Goal: Find specific page/section: Find specific page/section

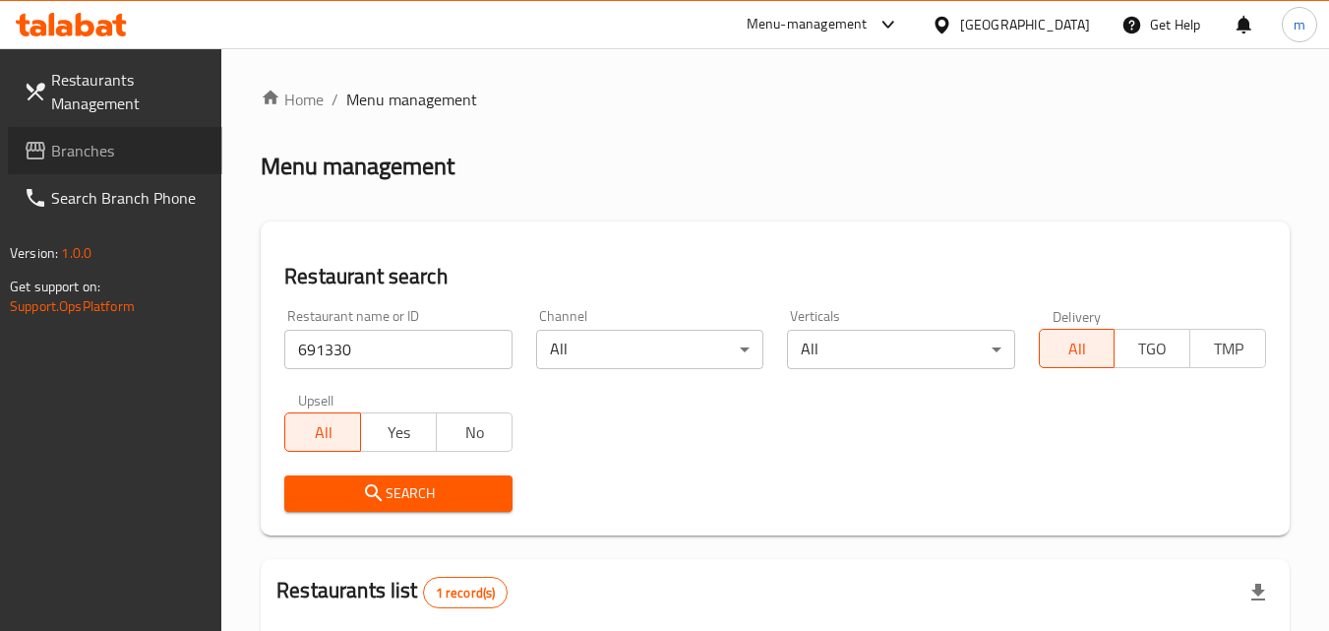
click at [109, 152] on span "Branches" at bounding box center [128, 151] width 155 height 24
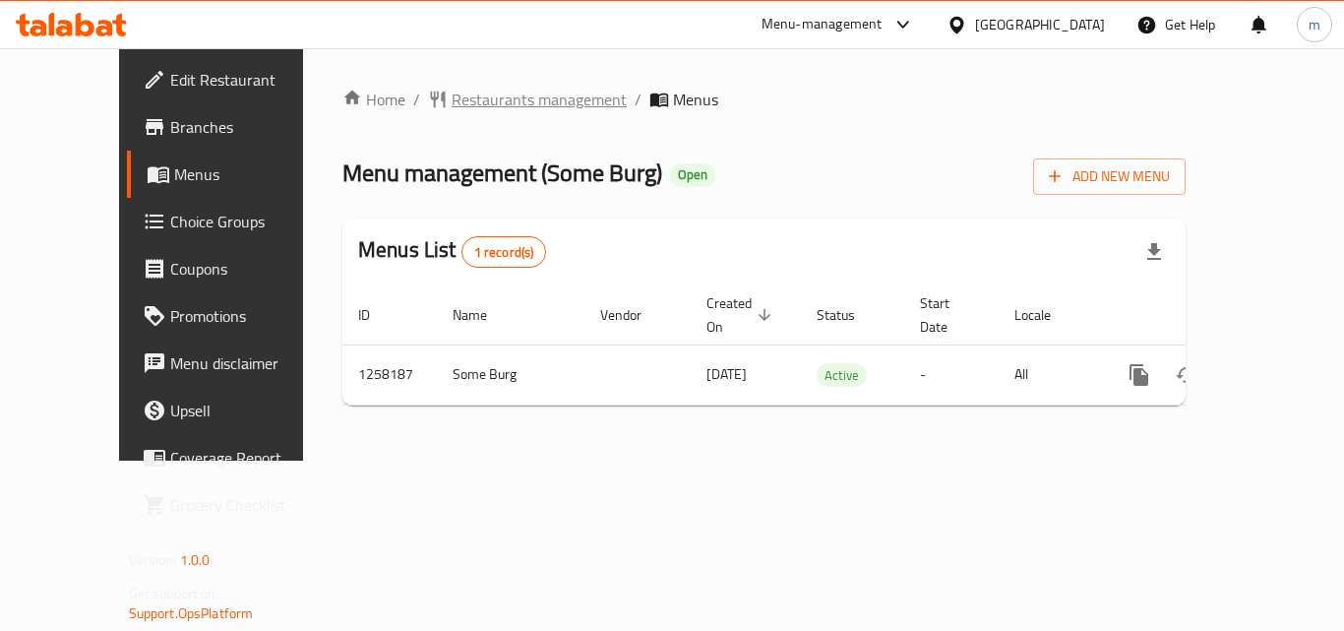
click at [452, 95] on span "Restaurants management" at bounding box center [539, 100] width 175 height 24
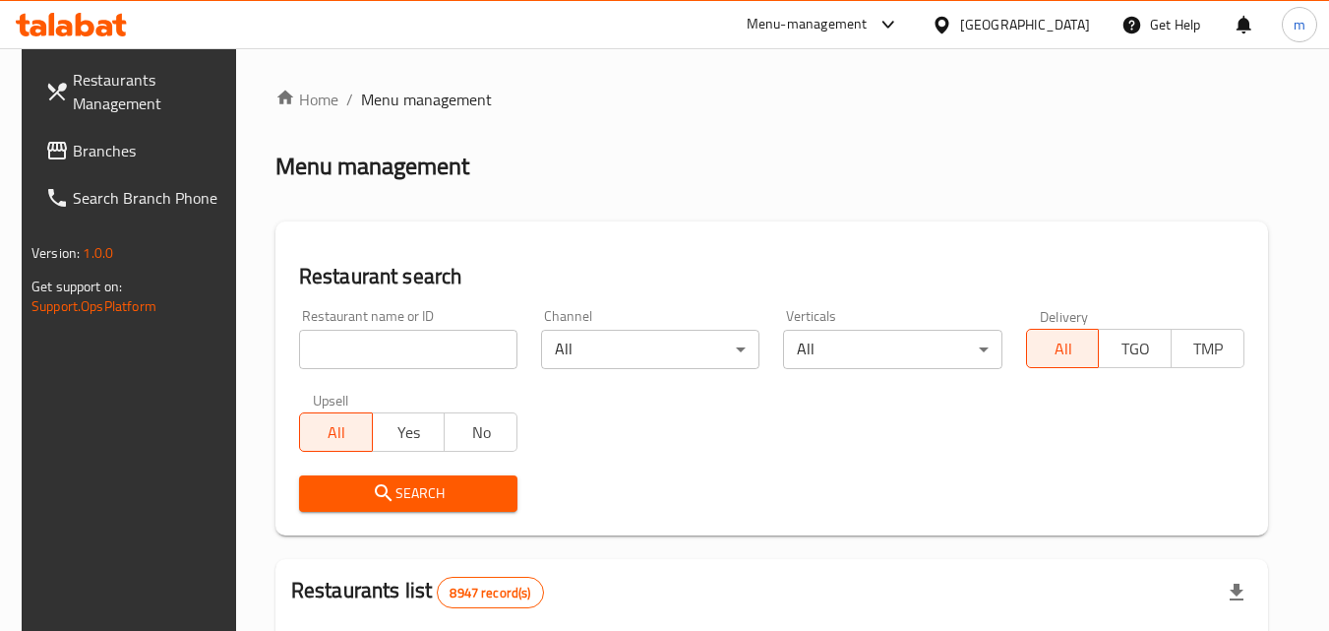
click at [389, 351] on input "search" at bounding box center [408, 349] width 218 height 39
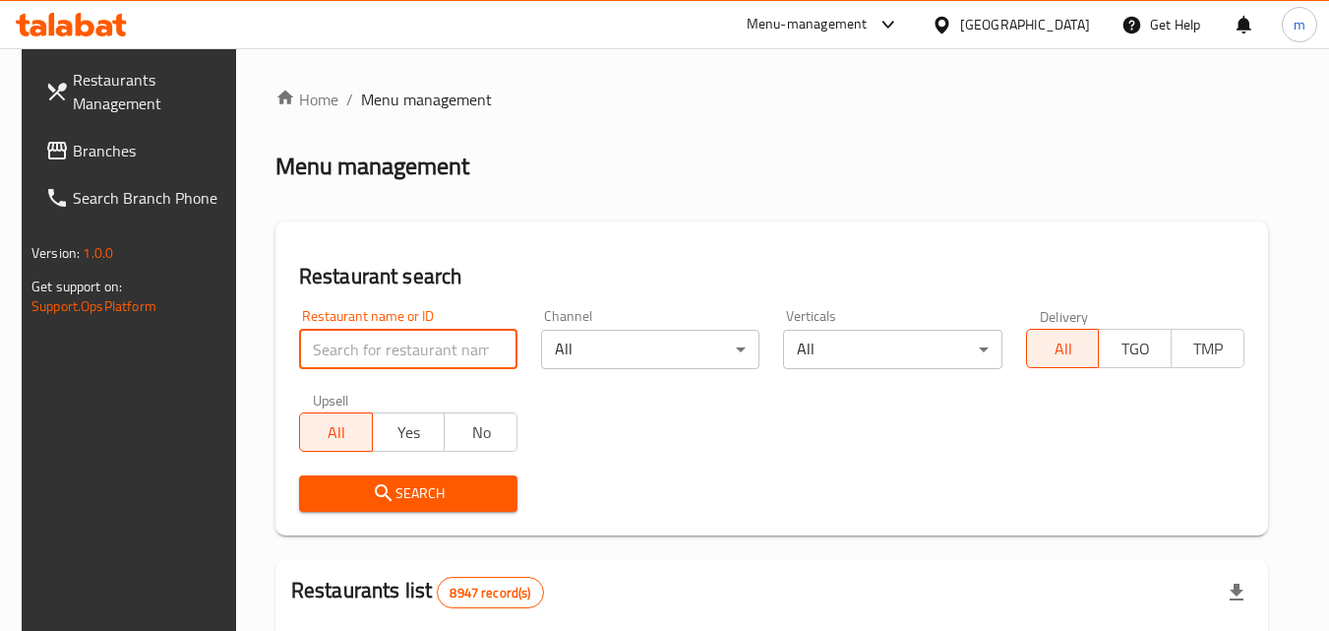
paste input "683859"
type input "683859"
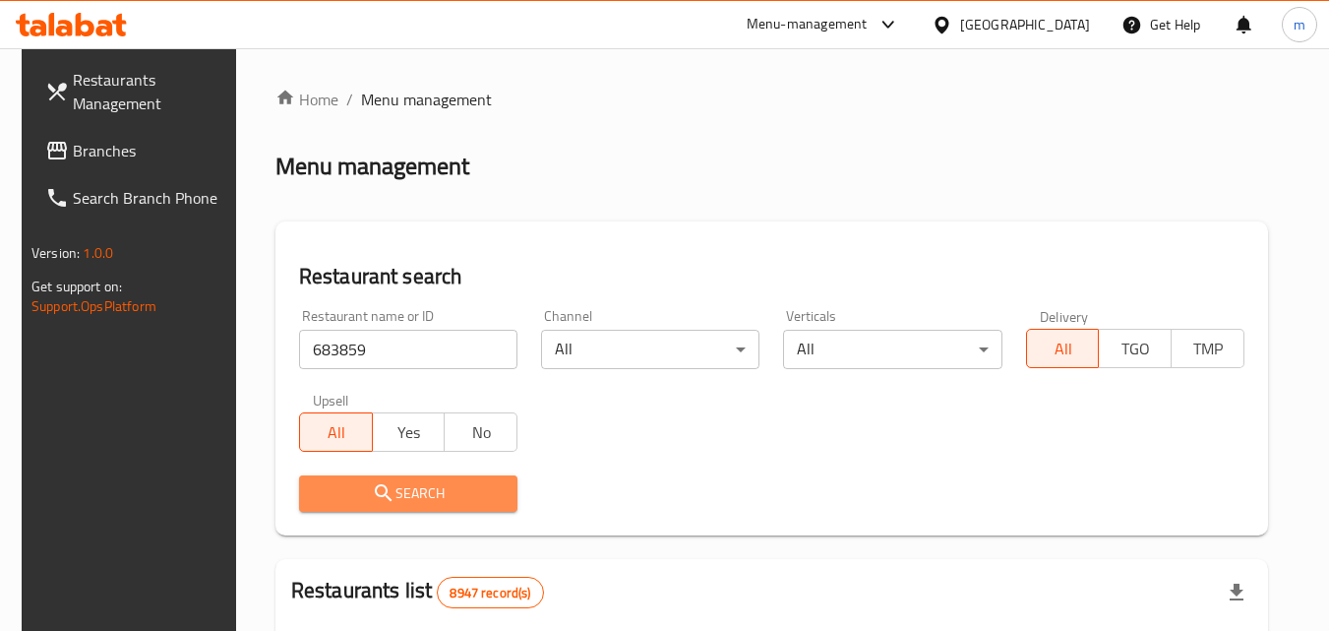
click at [383, 486] on icon "submit" at bounding box center [384, 493] width 24 height 24
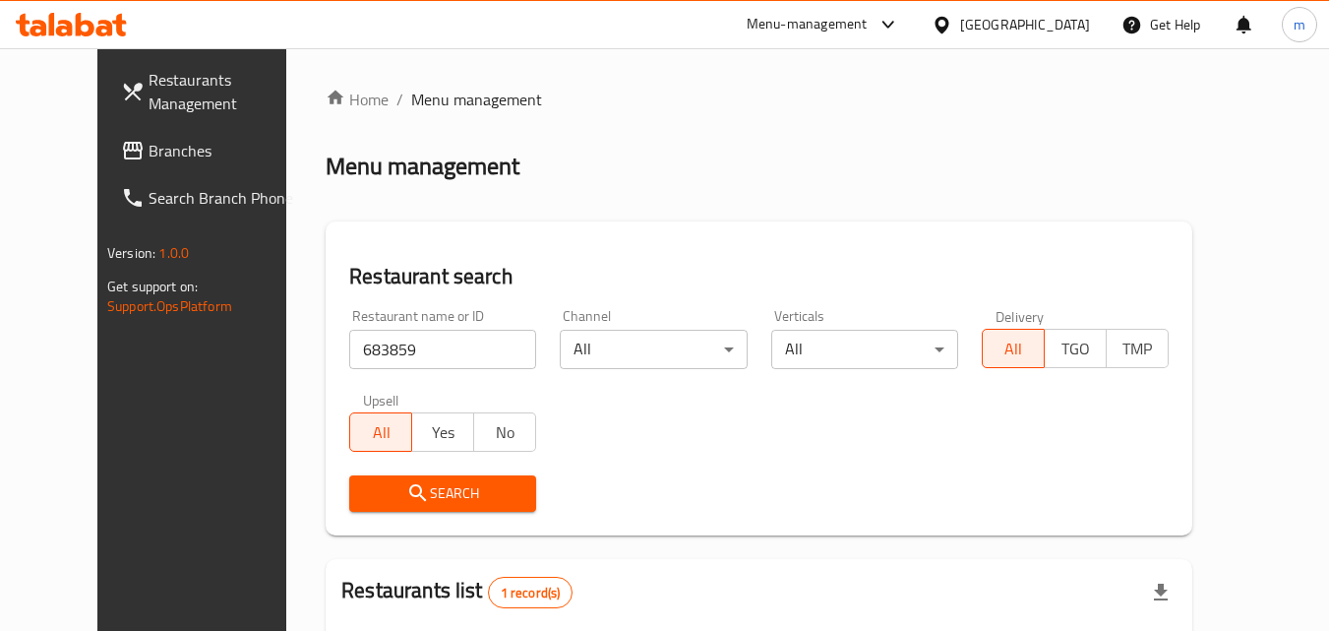
click at [149, 146] on span "Branches" at bounding box center [226, 151] width 155 height 24
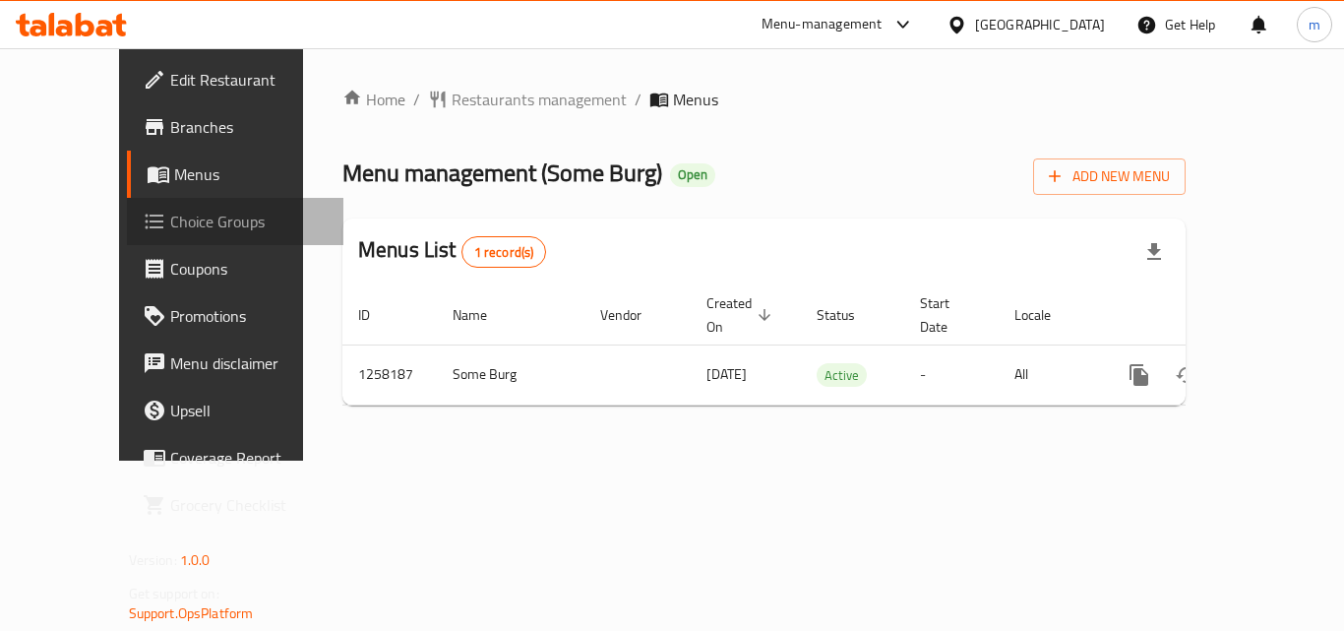
click at [170, 222] on span "Choice Groups" at bounding box center [248, 222] width 157 height 24
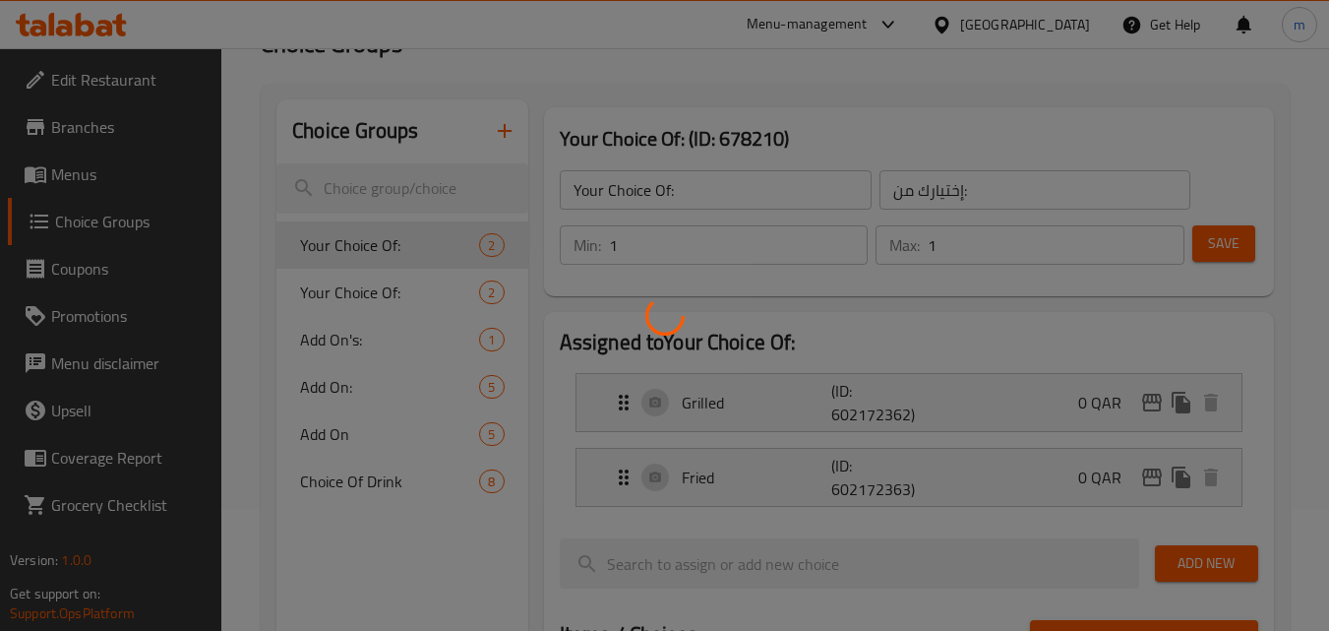
scroll to position [197, 0]
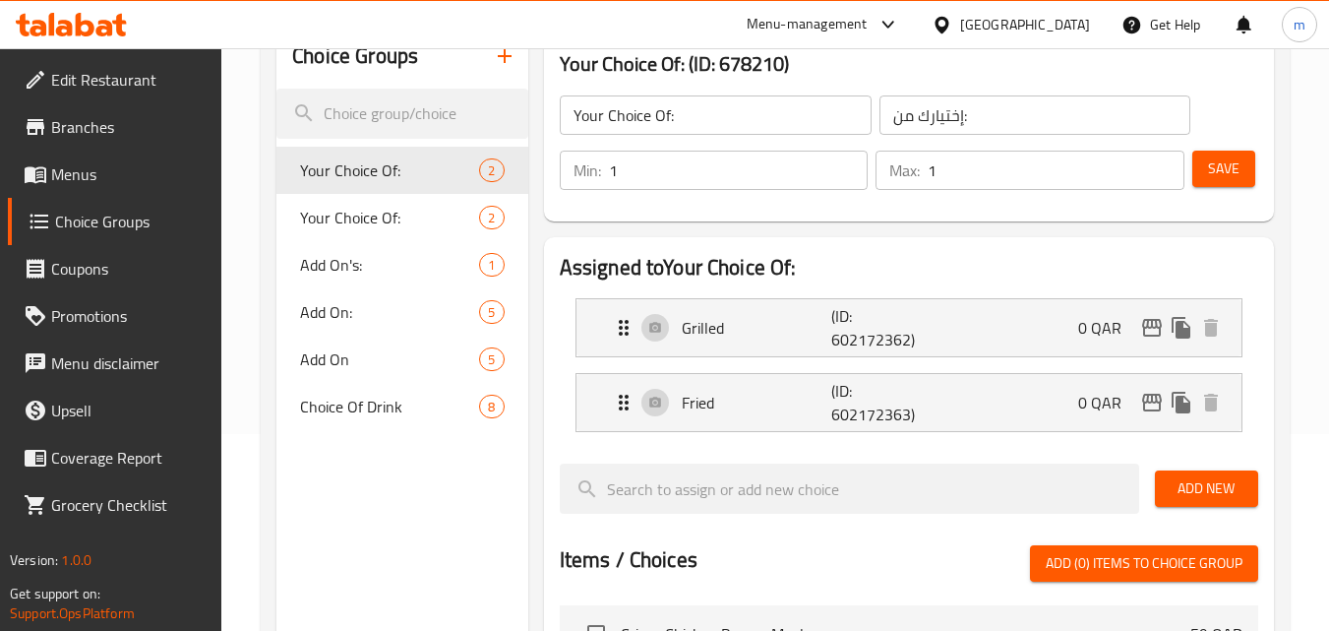
click at [380, 401] on span "Choice Of Drink" at bounding box center [389, 407] width 179 height 24
type input "Choice Of Drink"
type input "اختيار المشروب"
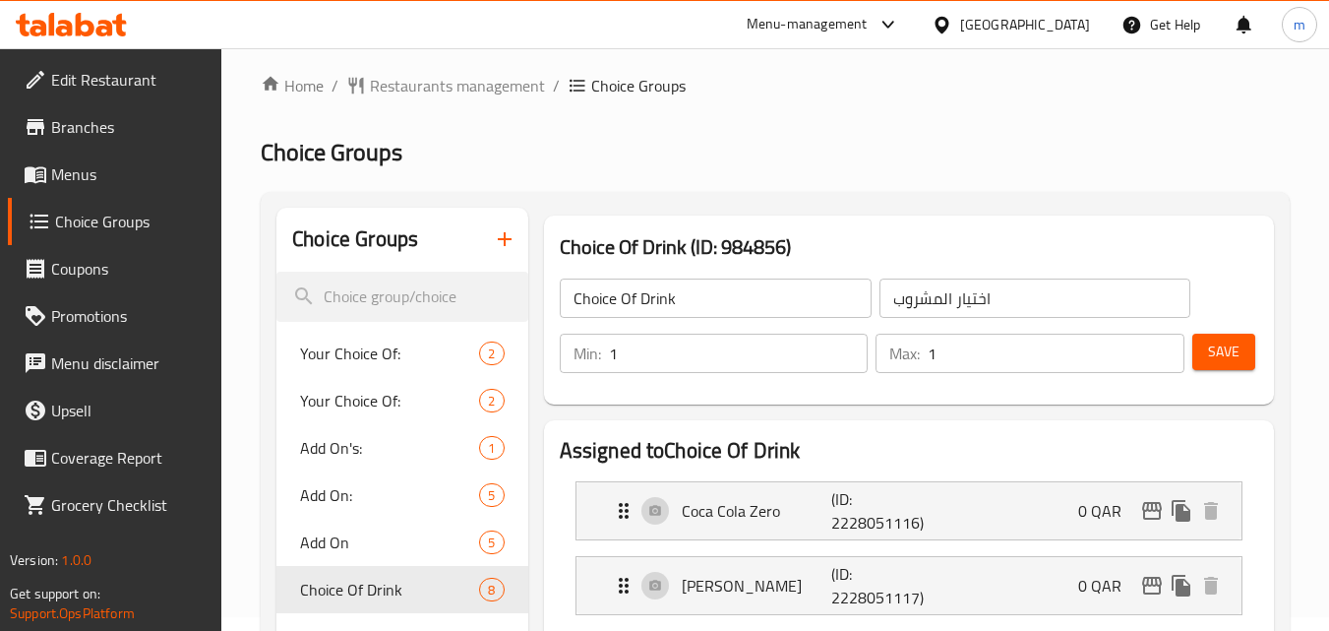
scroll to position [0, 0]
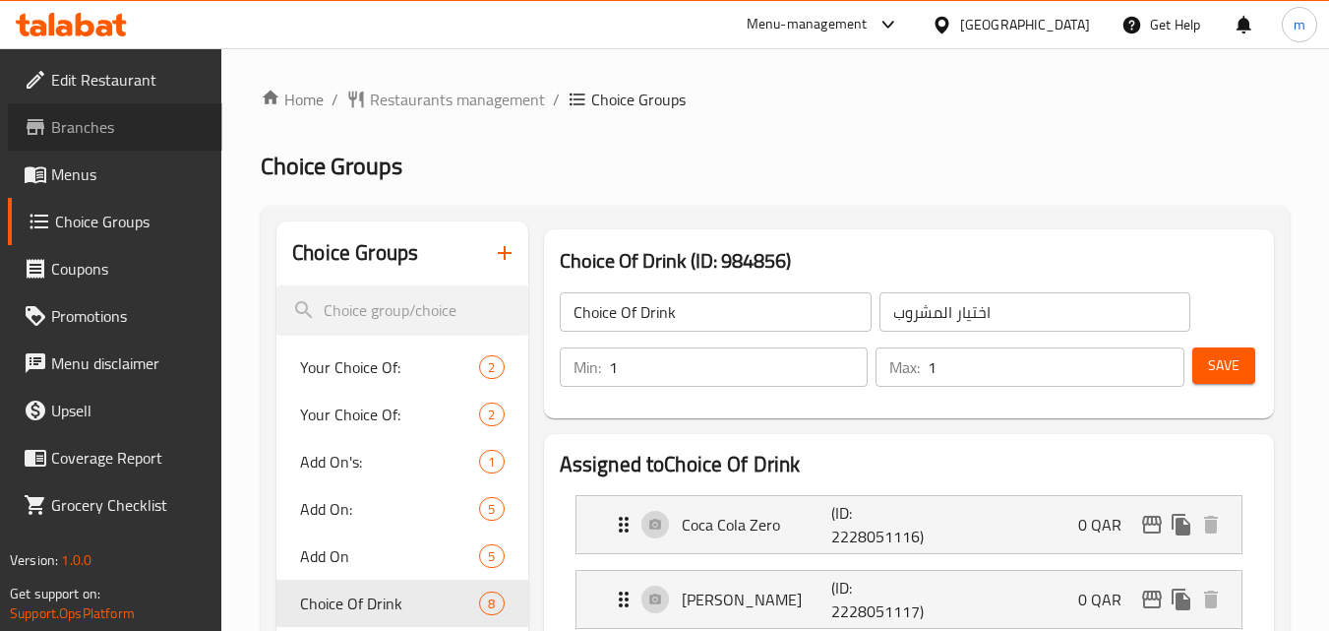
click at [90, 127] on span "Branches" at bounding box center [128, 127] width 155 height 24
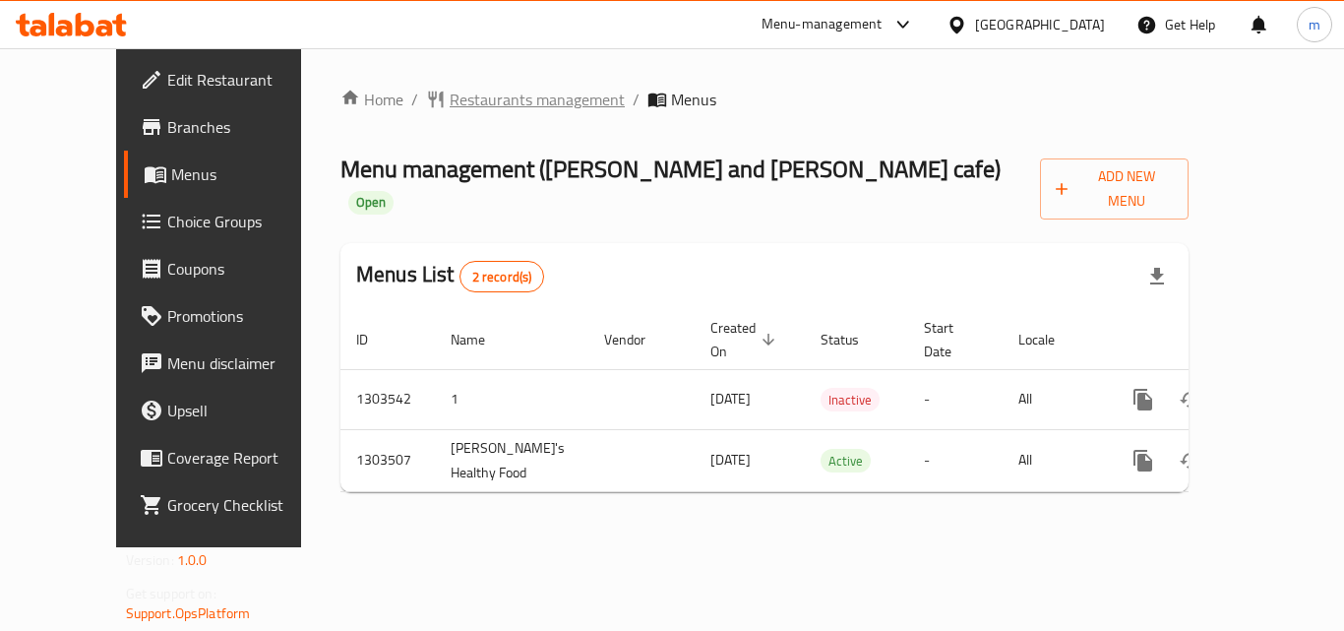
click at [457, 99] on span "Restaurants management" at bounding box center [537, 100] width 175 height 24
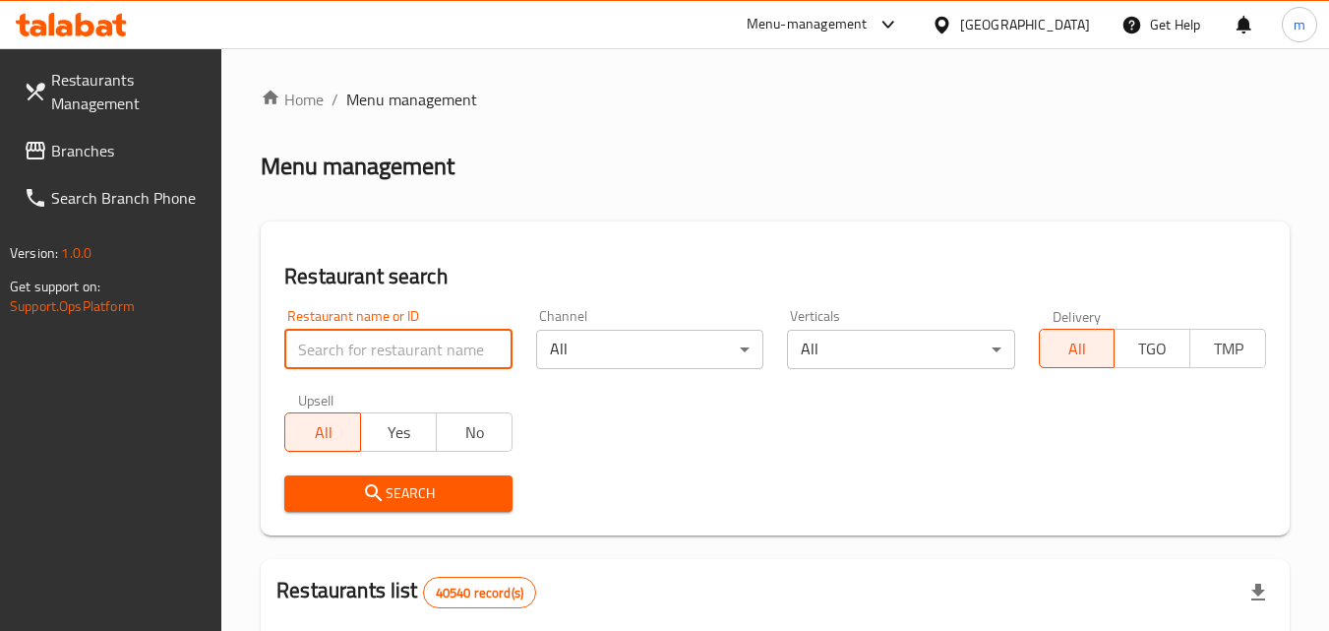
click at [410, 341] on input "search" at bounding box center [397, 349] width 227 height 39
paste input "702421"
type input "702421"
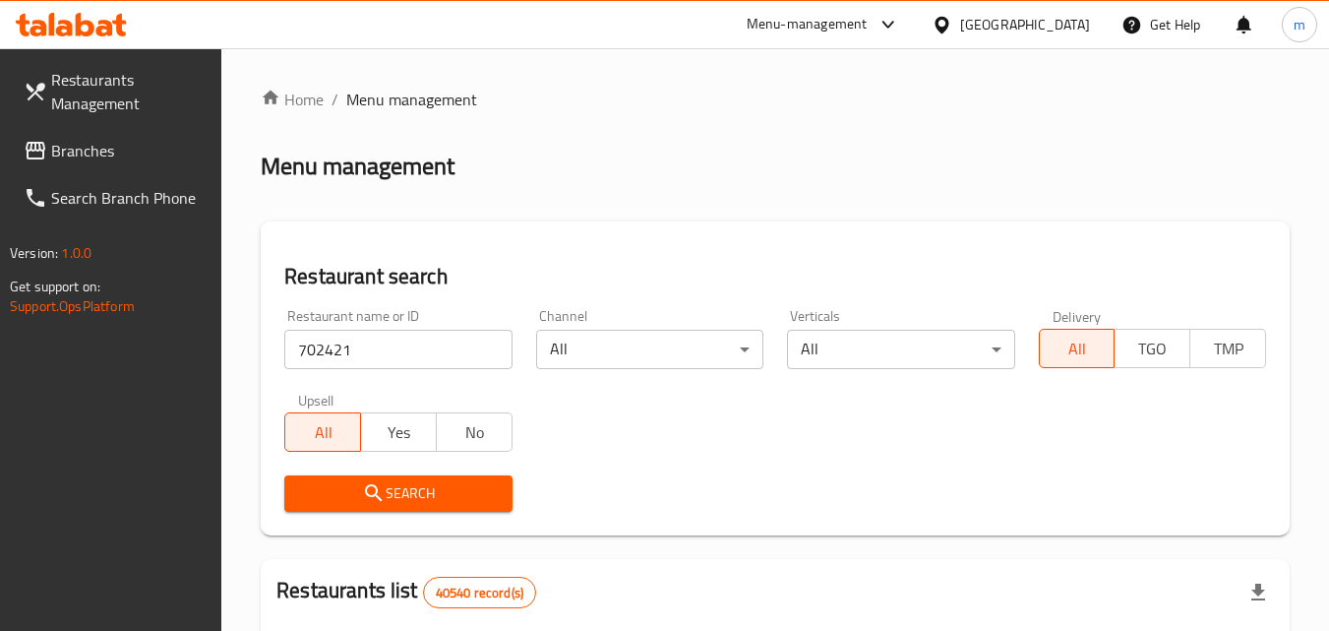
click at [369, 498] on icon "submit" at bounding box center [374, 493] width 24 height 24
click at [1010, 28] on div "United Arab Emirates" at bounding box center [1025, 25] width 130 height 22
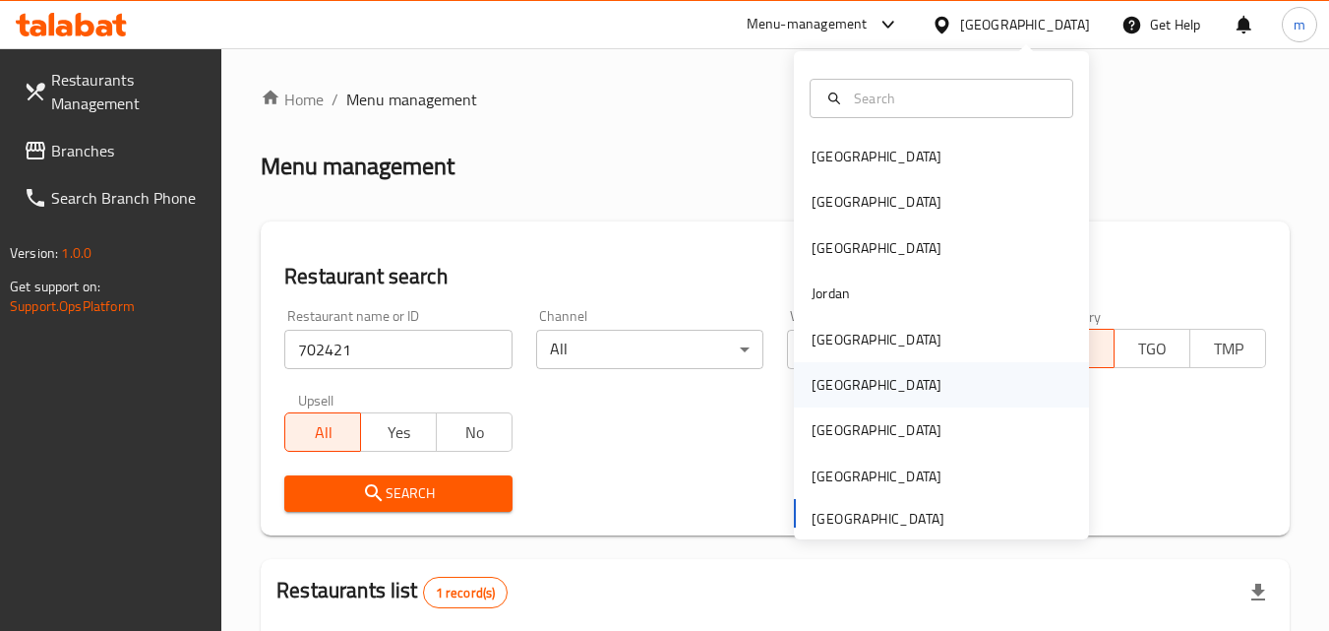
click at [860, 386] on div "[GEOGRAPHIC_DATA]" at bounding box center [941, 384] width 295 height 45
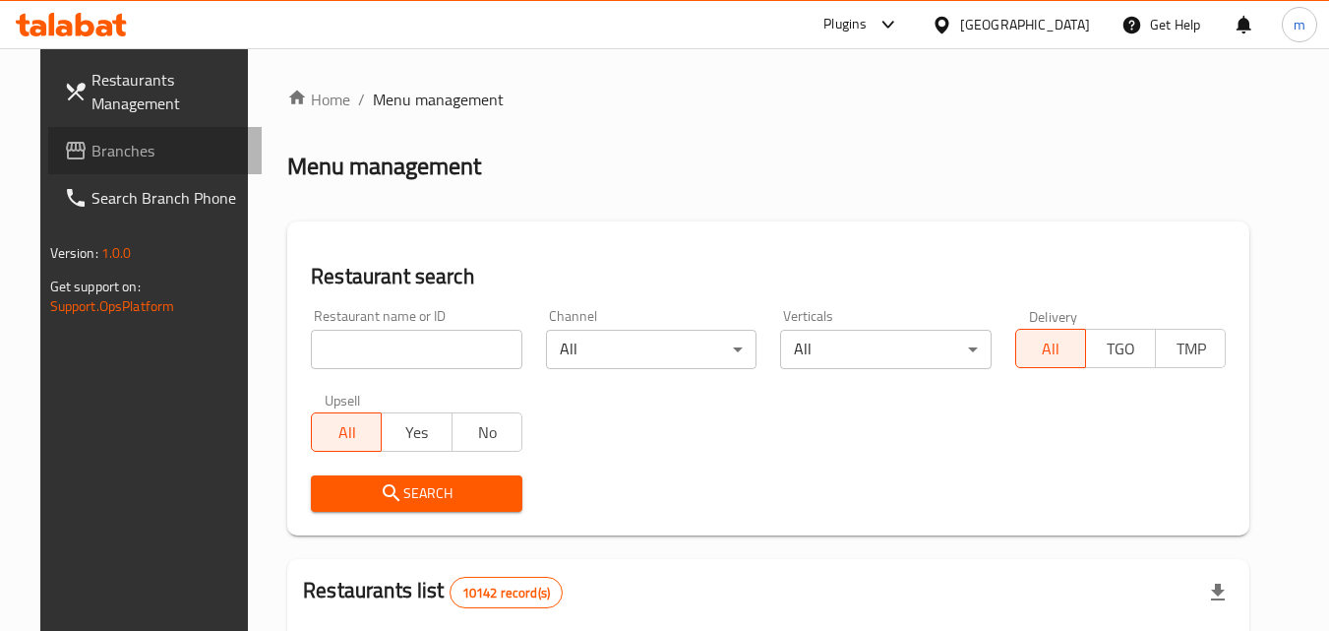
click at [91, 144] on span "Branches" at bounding box center [168, 151] width 155 height 24
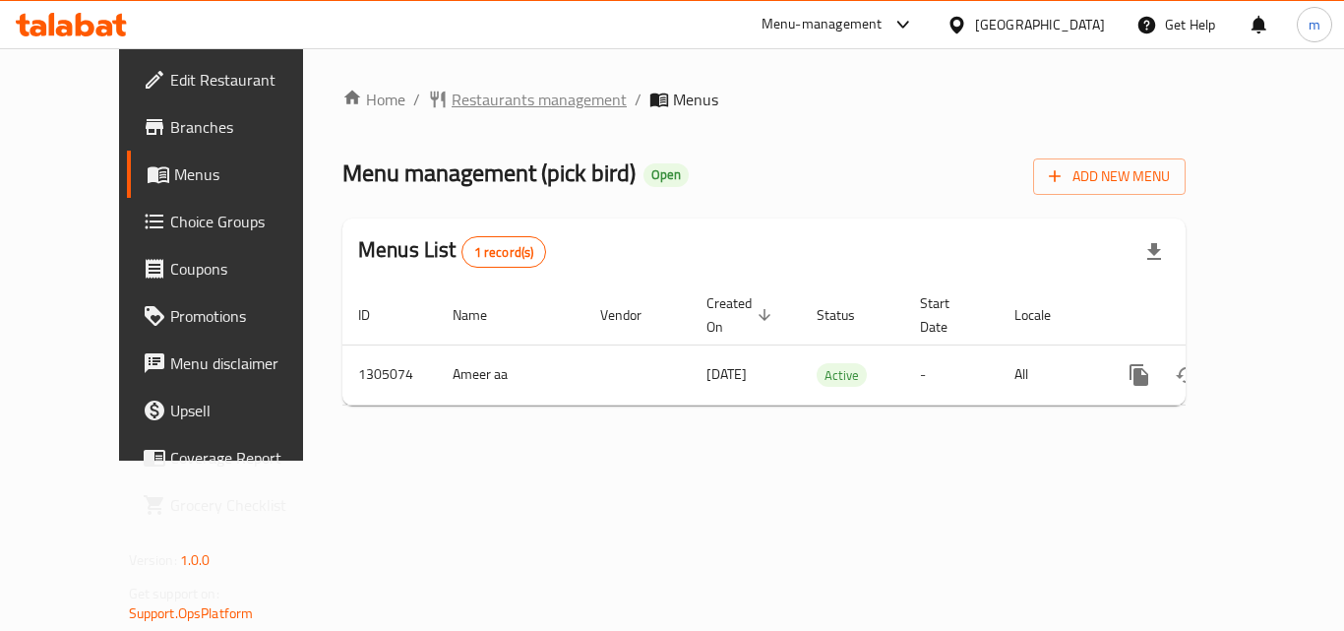
click at [477, 95] on span "Restaurants management" at bounding box center [539, 100] width 175 height 24
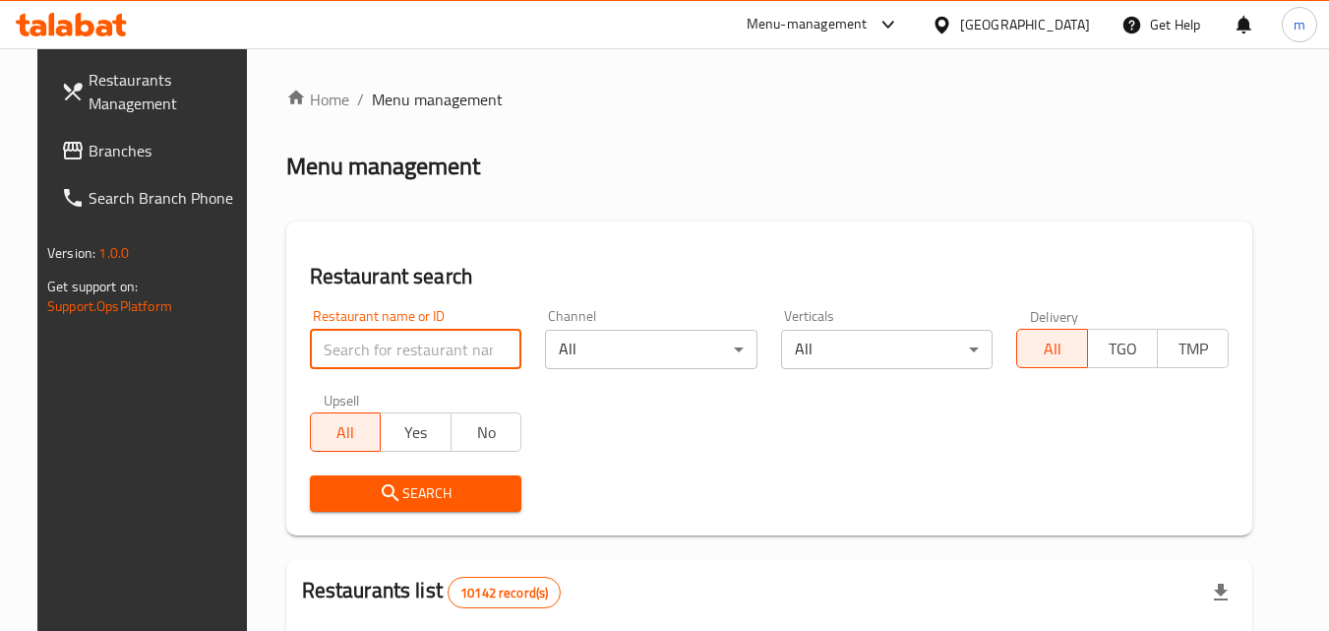
click at [370, 344] on input "search" at bounding box center [416, 349] width 213 height 39
paste input "703540"
type input "703540"
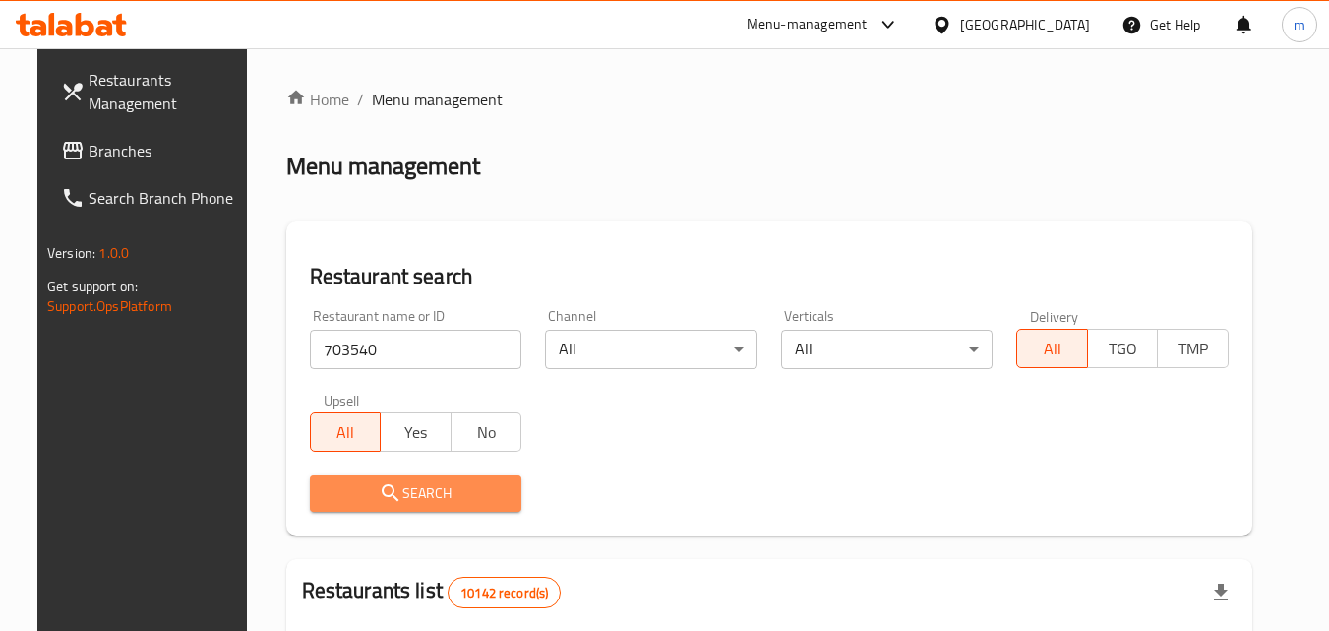
click at [379, 489] on icon "submit" at bounding box center [391, 493] width 24 height 24
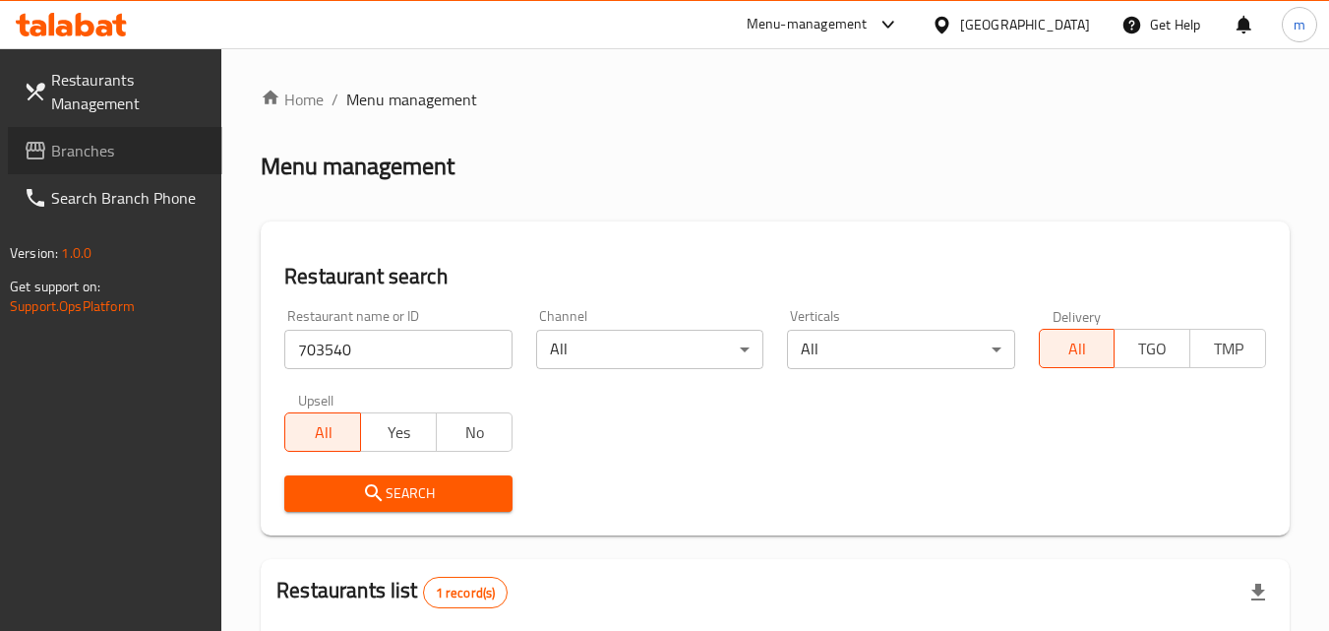
click at [81, 144] on span "Branches" at bounding box center [128, 151] width 155 height 24
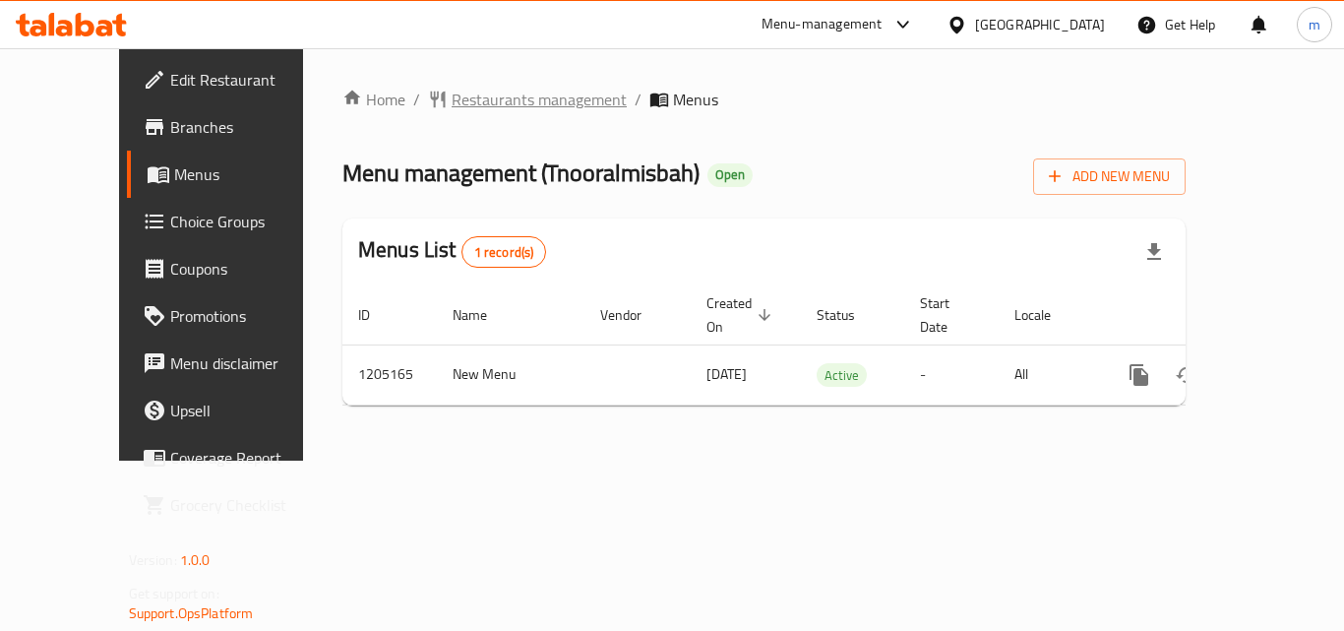
click at [452, 95] on span "Restaurants management" at bounding box center [539, 100] width 175 height 24
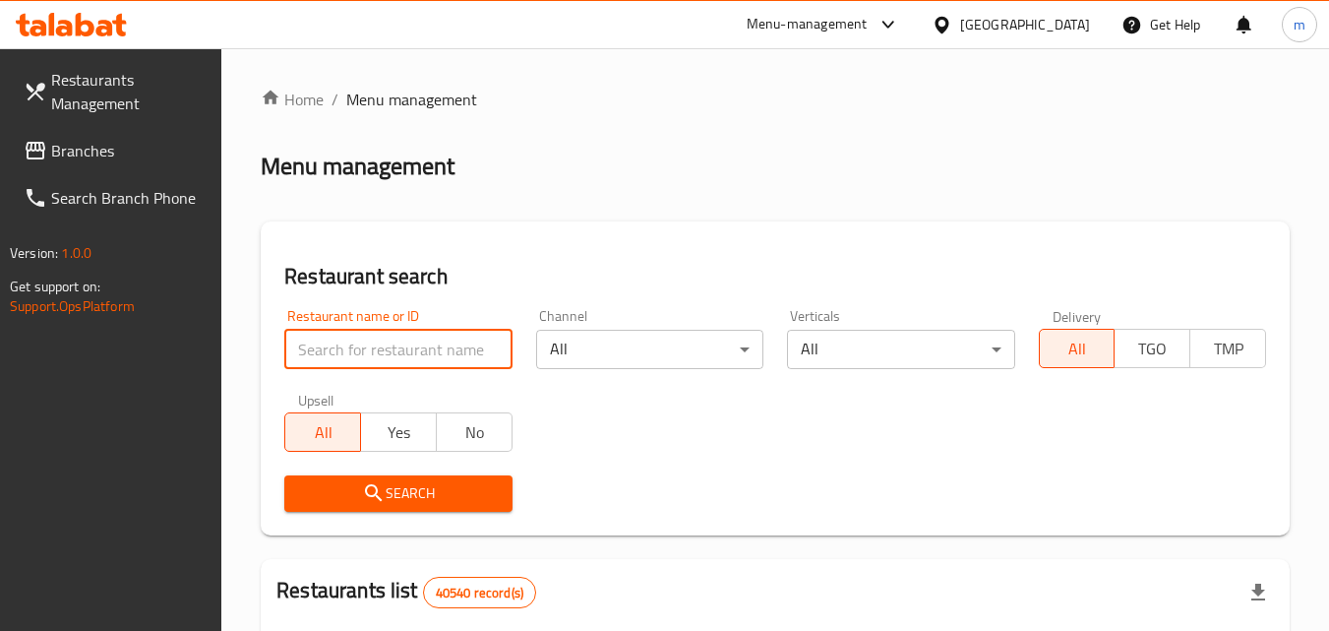
click at [351, 347] on input "search" at bounding box center [397, 349] width 227 height 39
paste input "670058"
type input "670058"
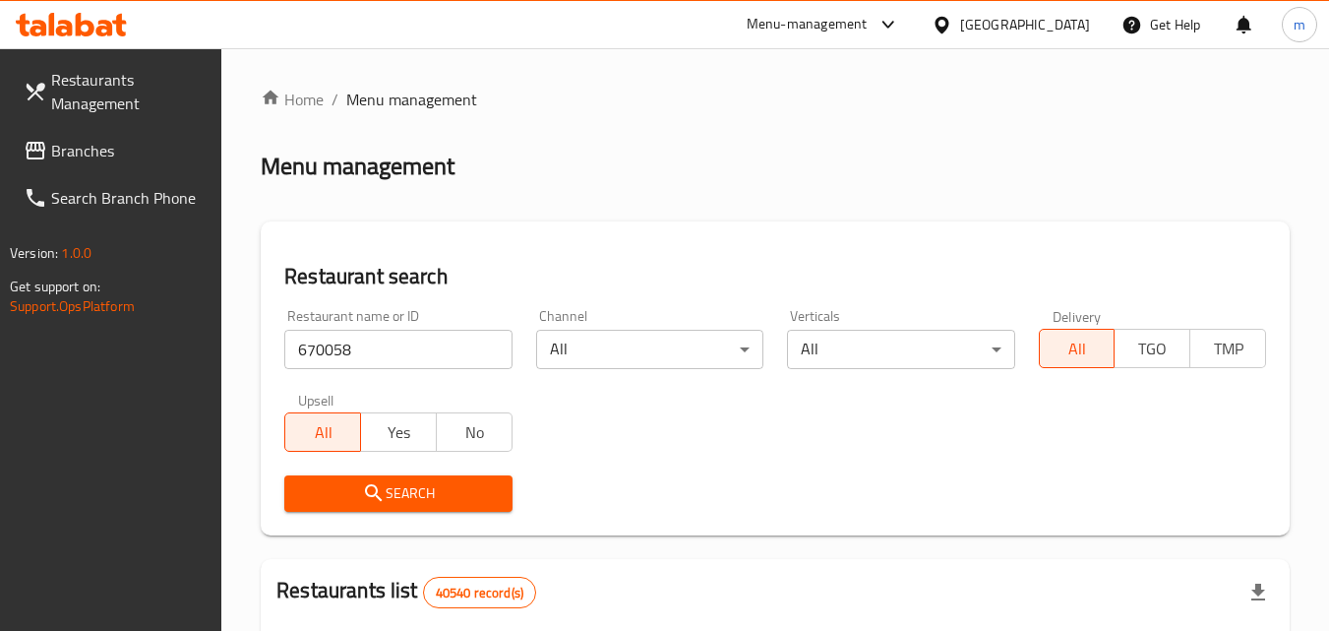
click at [341, 496] on span "Search" at bounding box center [398, 493] width 196 height 25
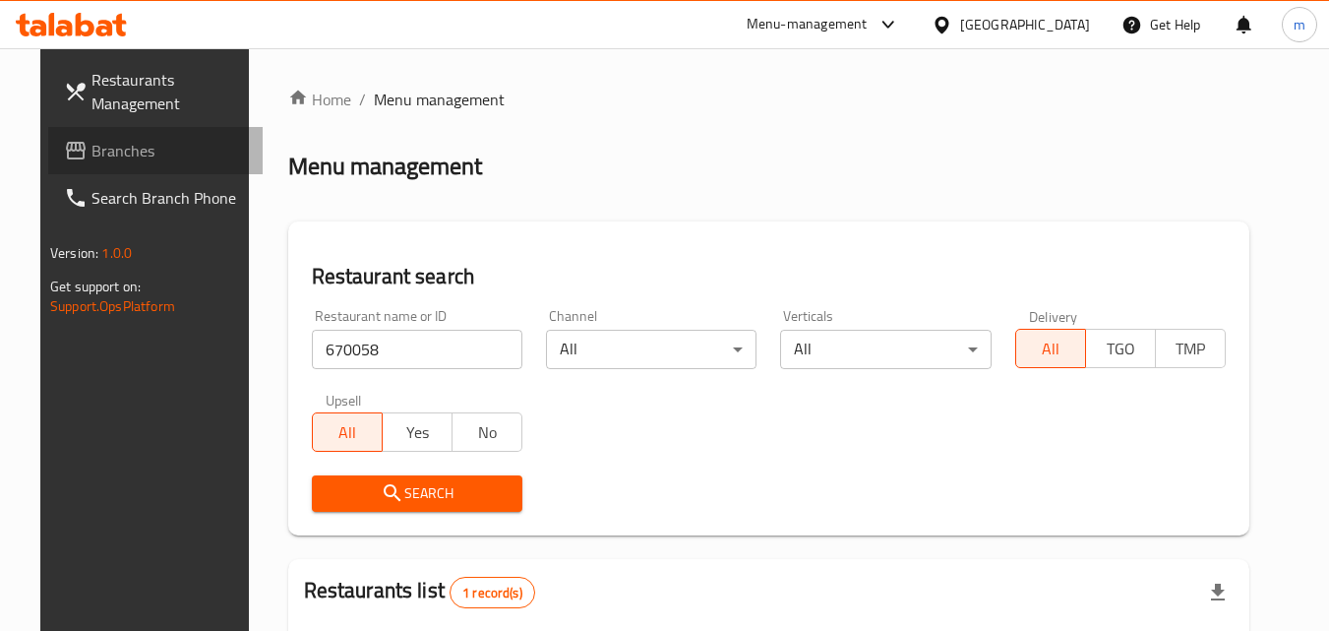
click at [91, 148] on span "Branches" at bounding box center [168, 151] width 155 height 24
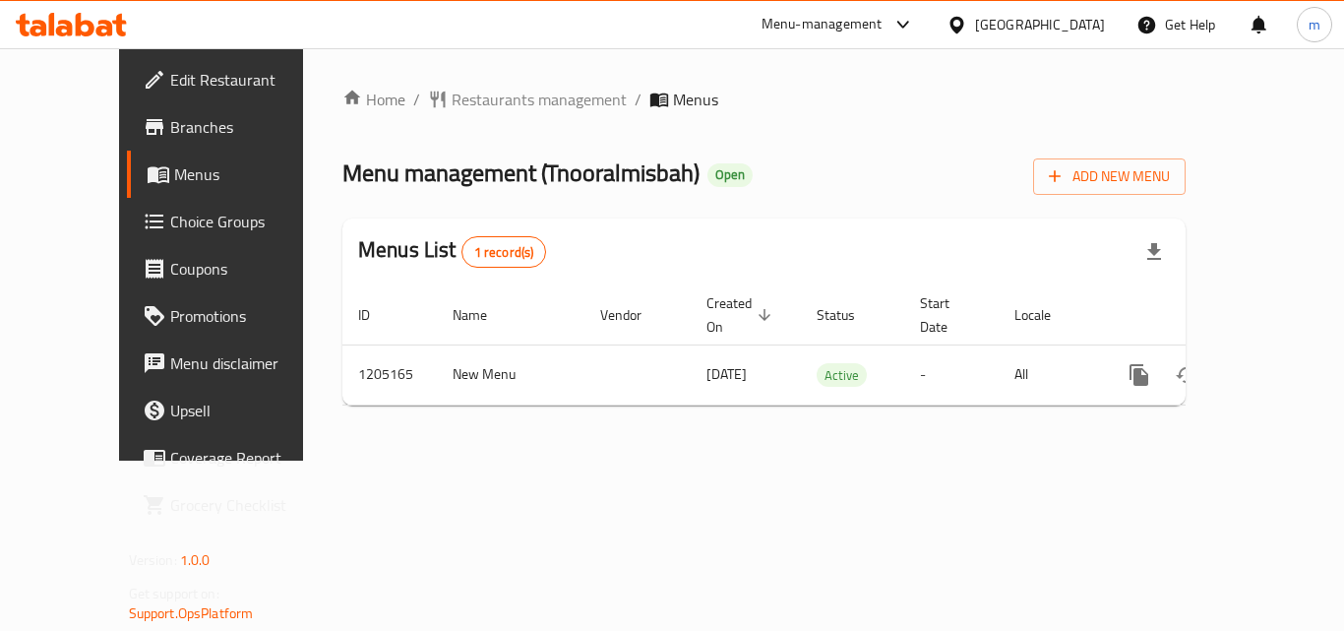
click at [1013, 21] on div "[GEOGRAPHIC_DATA]" at bounding box center [1040, 25] width 130 height 22
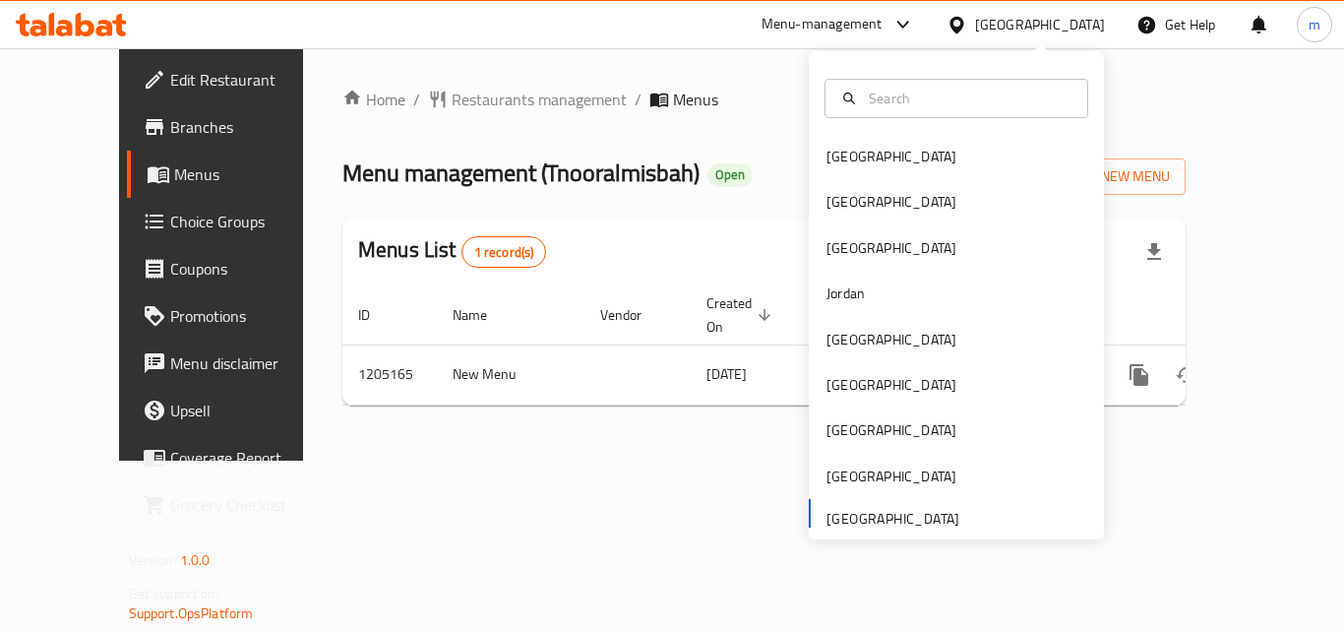
click at [924, 519] on div "Bahrain Egypt Iraq Jordan Kuwait Oman Qatar Saudi Arabia United Arab Emirates" at bounding box center [956, 336] width 295 height 404
click at [170, 130] on span "Branches" at bounding box center [248, 127] width 157 height 24
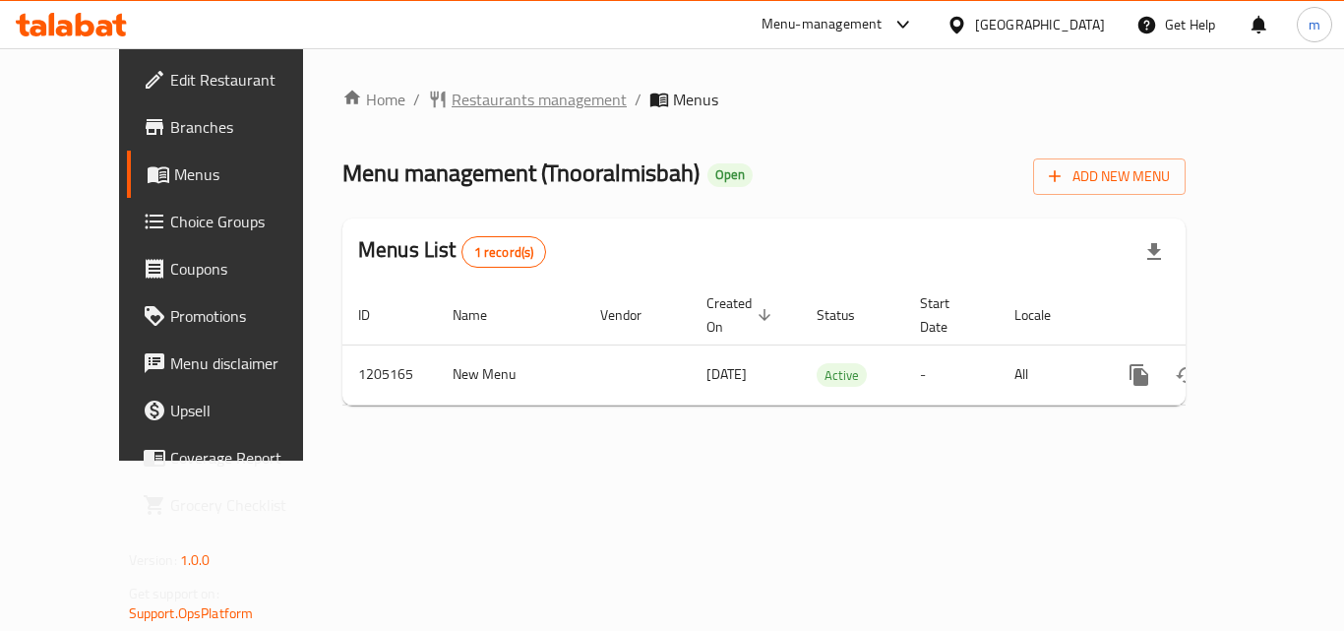
click at [452, 97] on span "Restaurants management" at bounding box center [539, 100] width 175 height 24
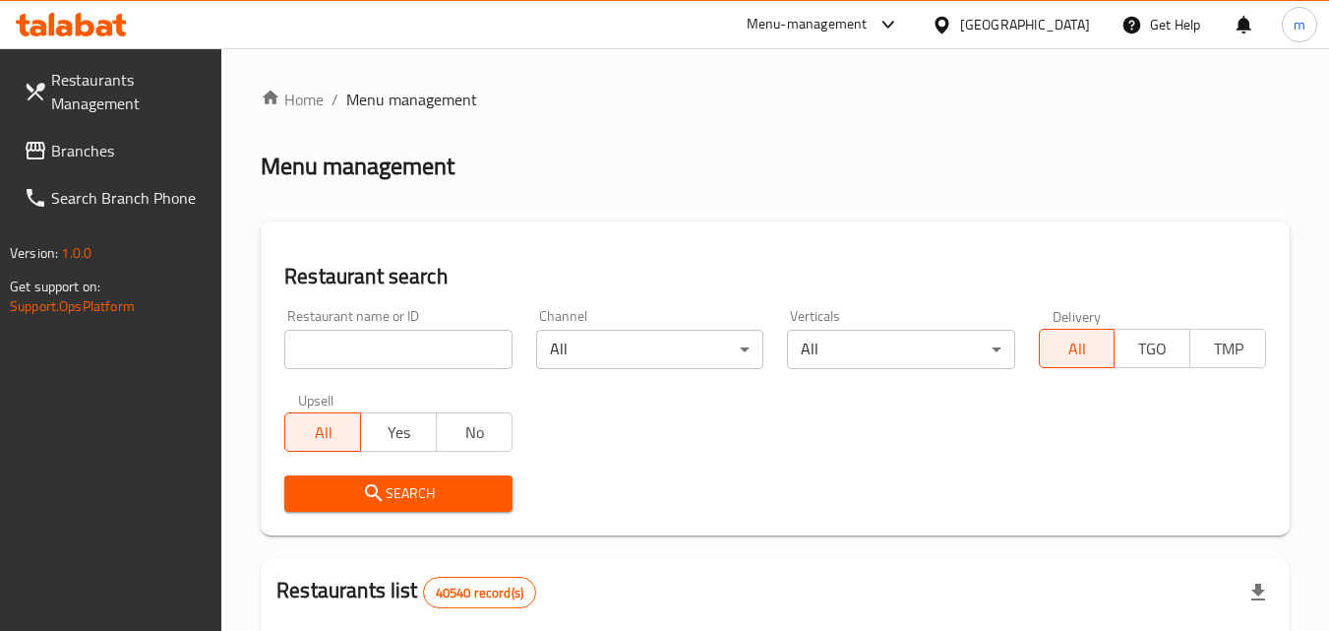
click at [386, 347] on input "search" at bounding box center [397, 349] width 227 height 39
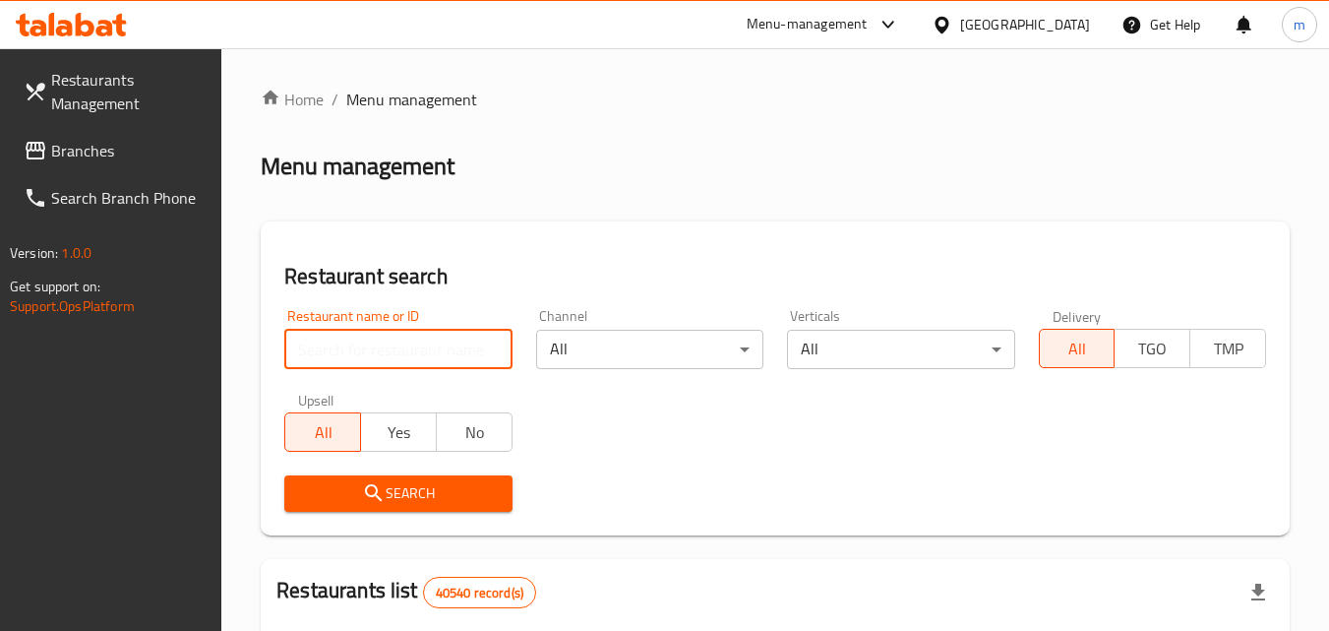
paste input "670058"
type input "670058"
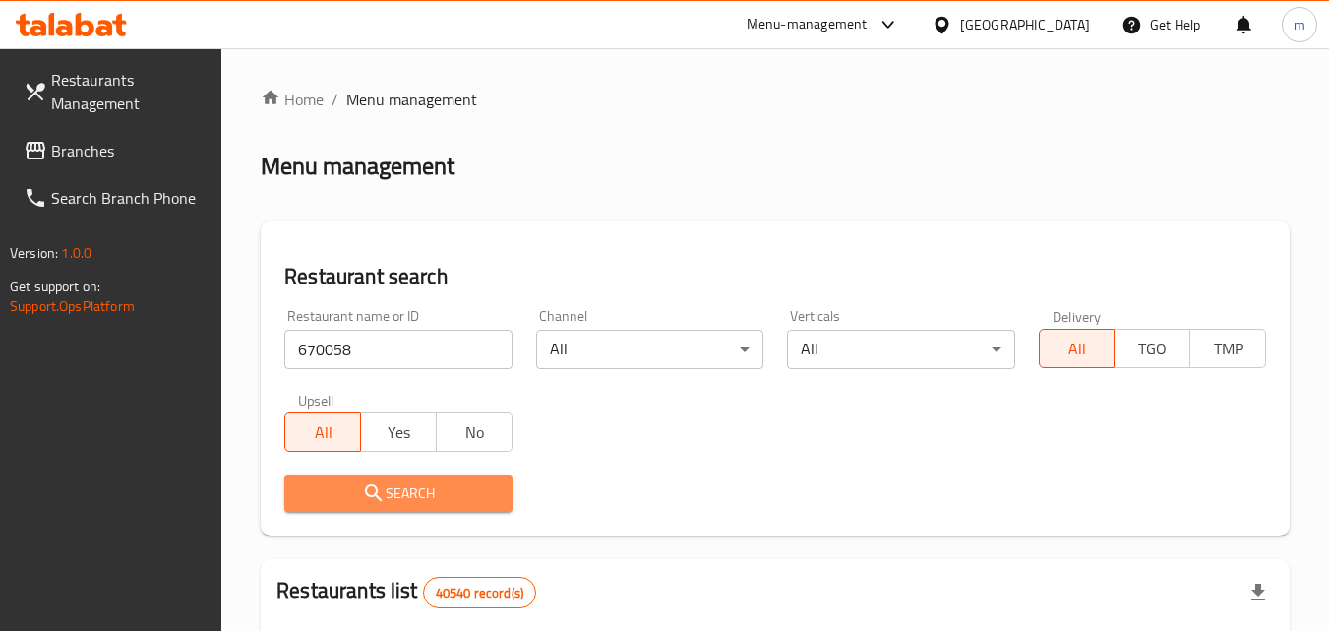
click at [425, 490] on span "Search" at bounding box center [398, 493] width 196 height 25
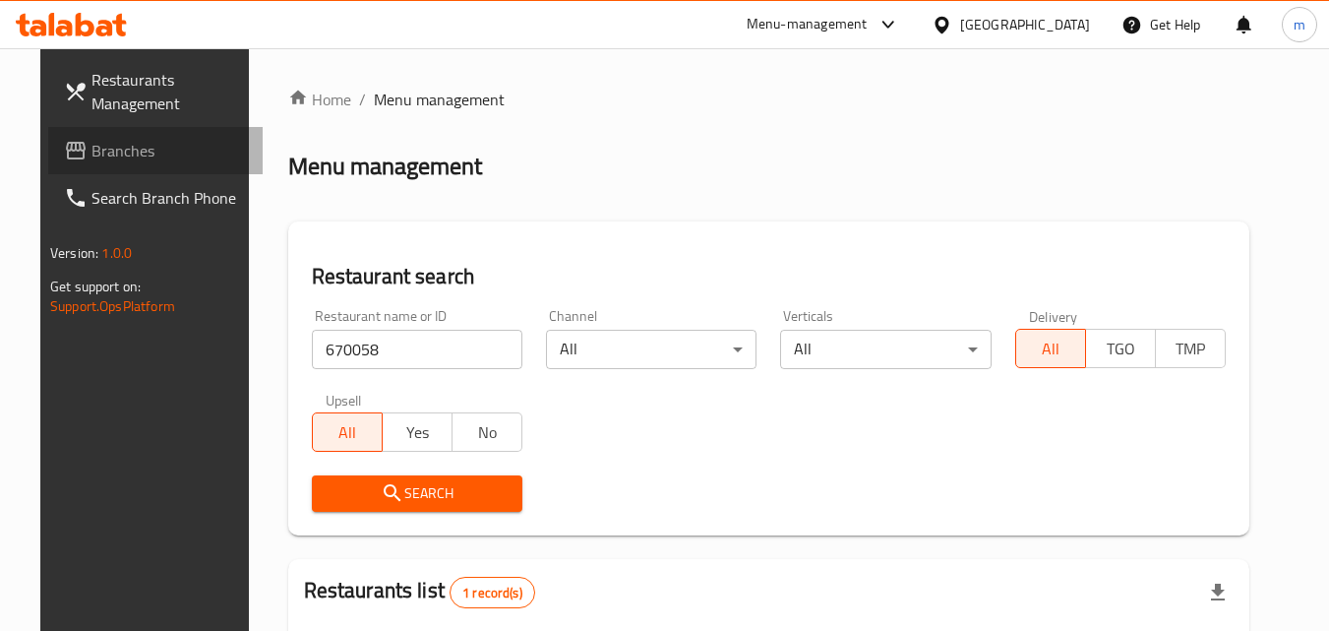
click at [91, 153] on span "Branches" at bounding box center [168, 151] width 155 height 24
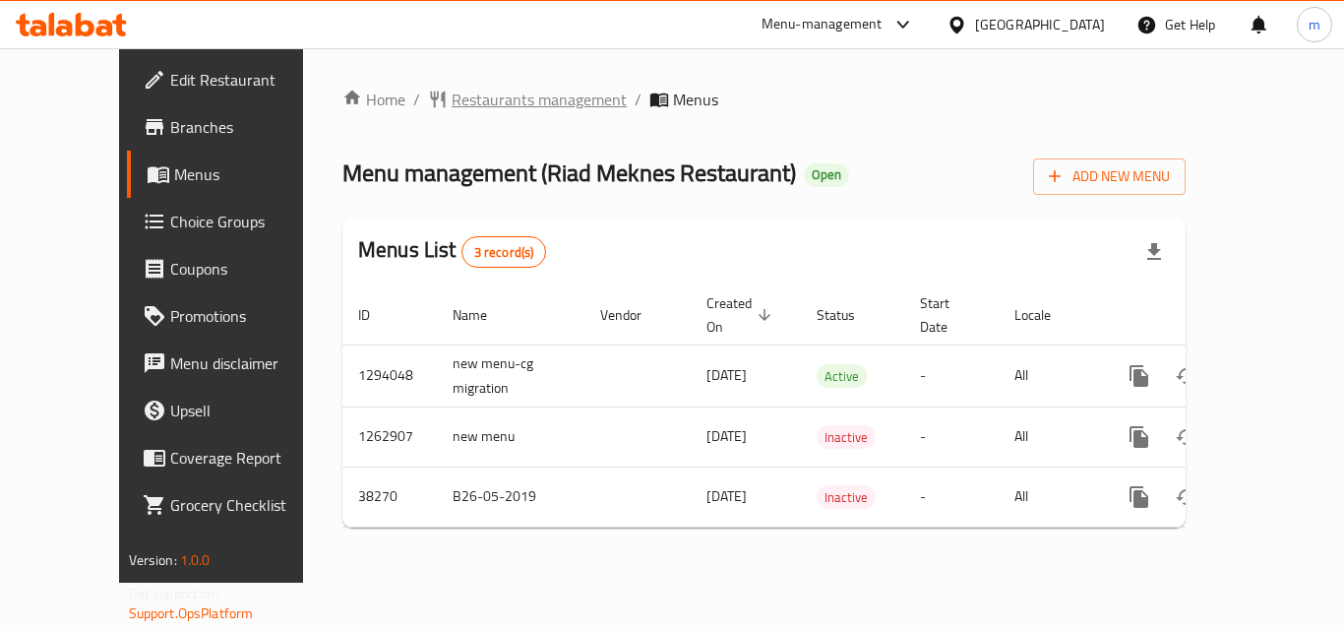
click at [481, 96] on span "Restaurants management" at bounding box center [539, 100] width 175 height 24
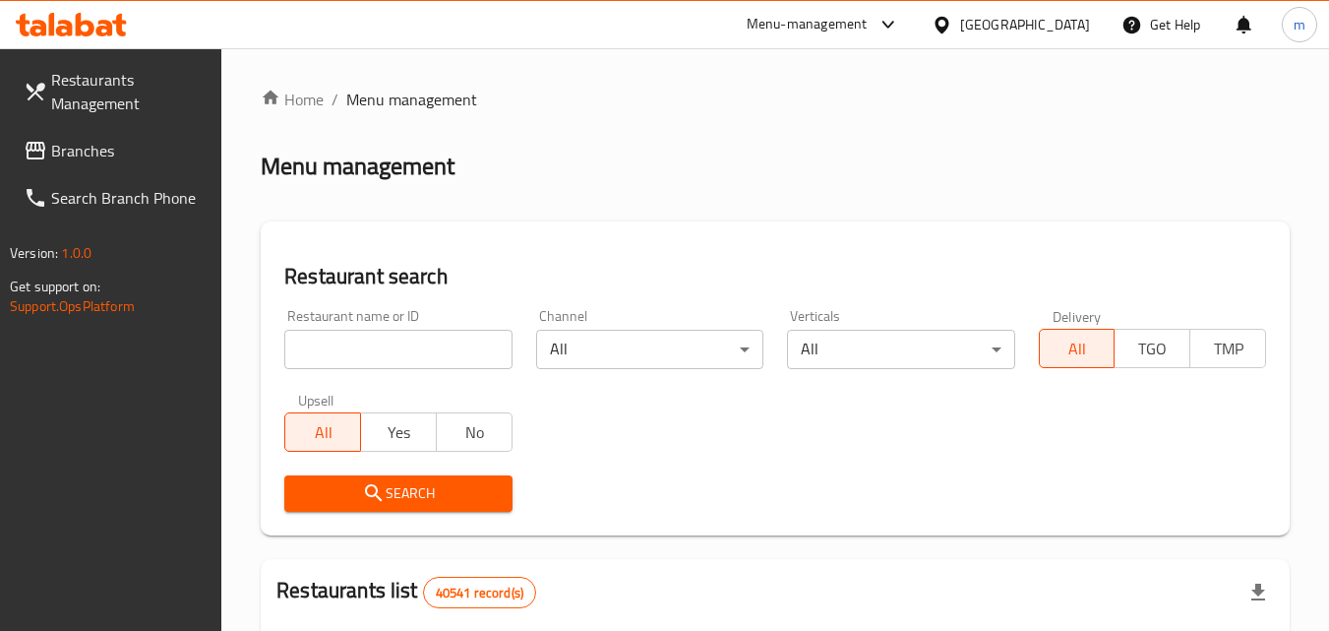
click at [381, 345] on input "search" at bounding box center [397, 349] width 227 height 39
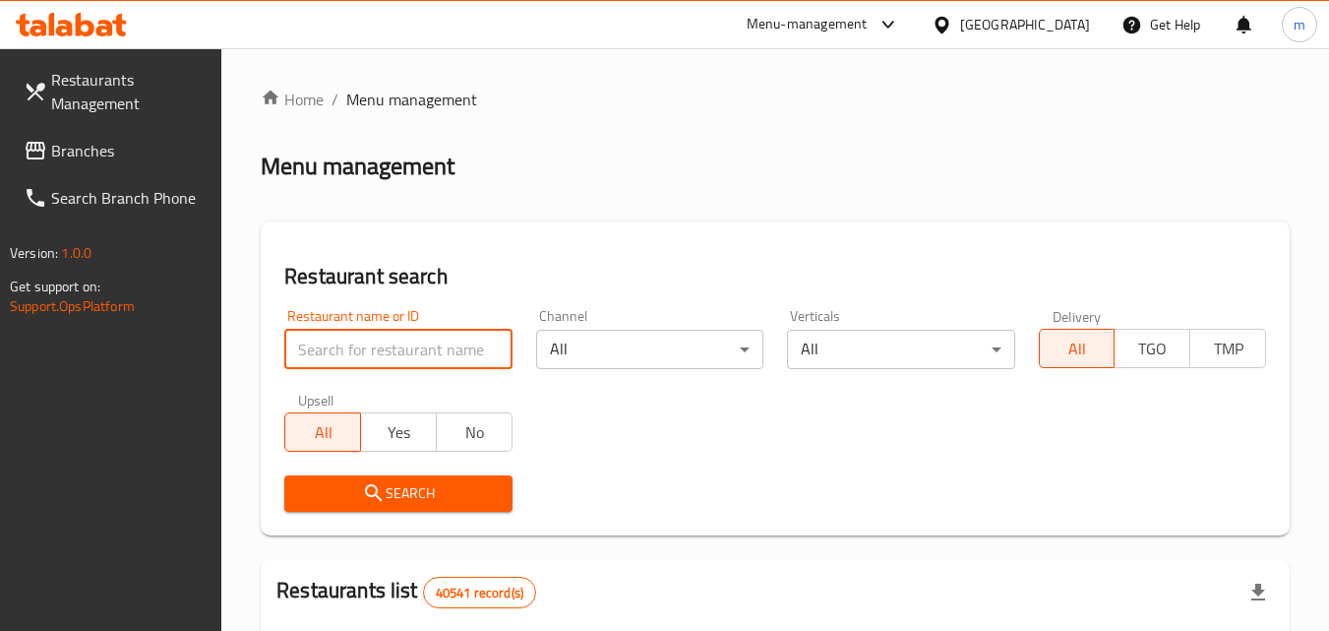
paste input "3292"
type input "3292"
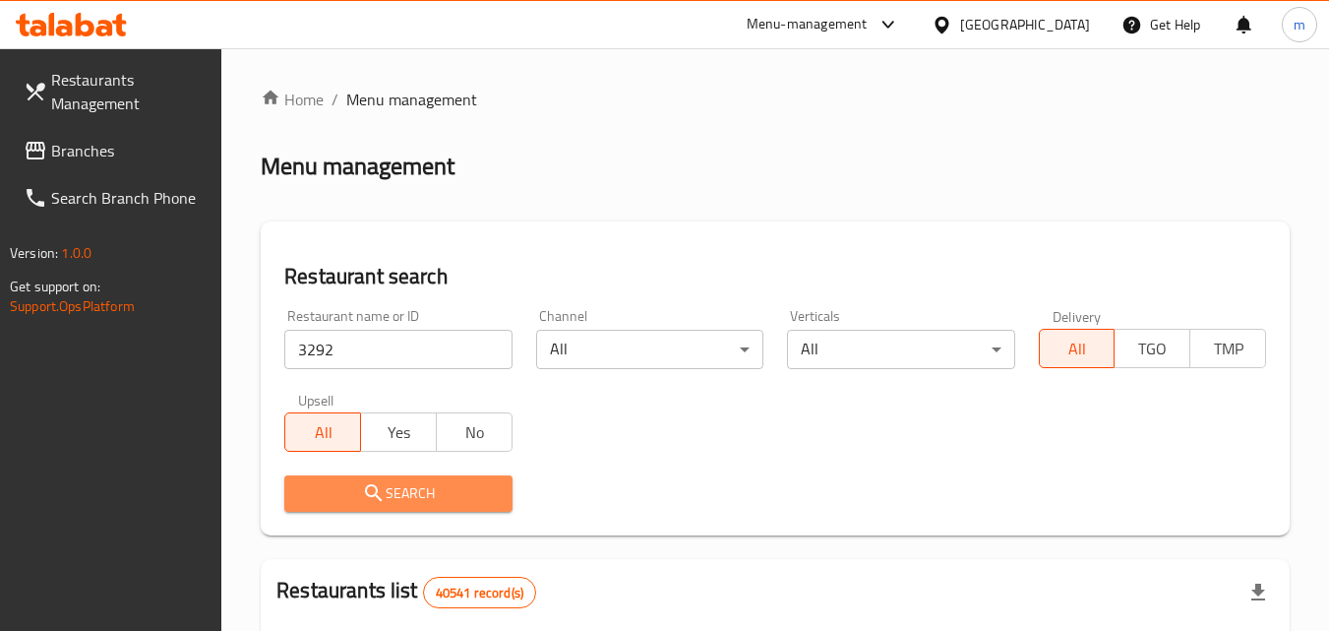
click at [390, 492] on span "Search" at bounding box center [398, 493] width 196 height 25
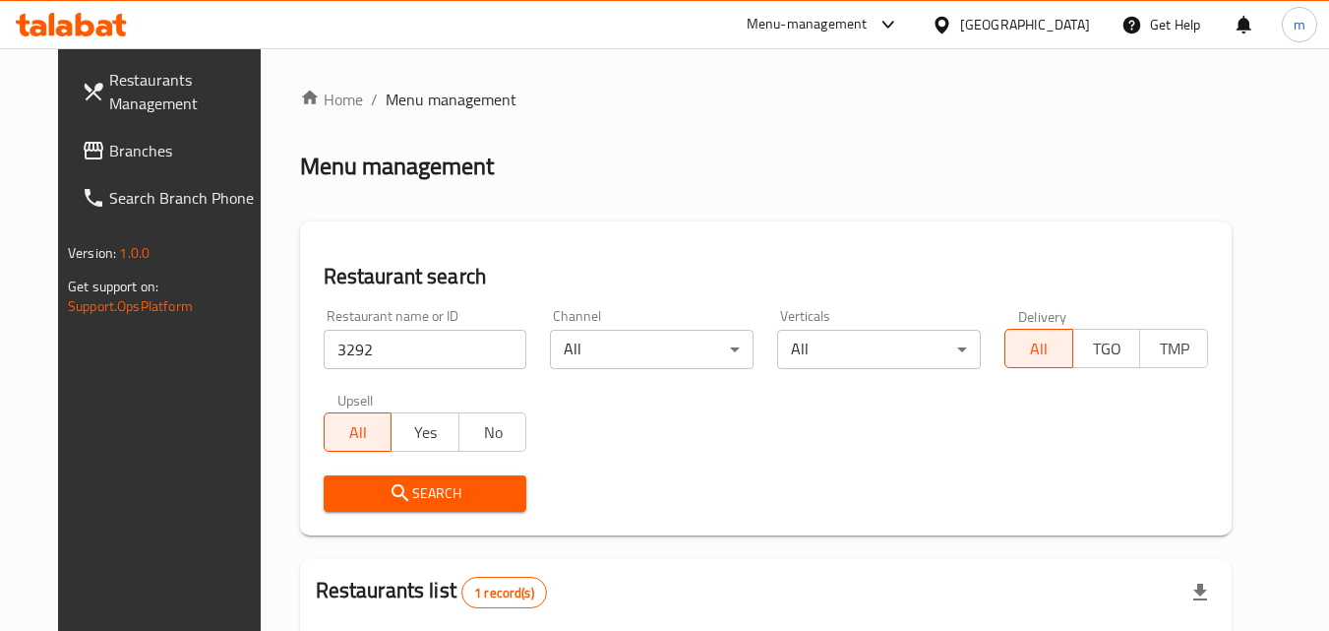
click at [1031, 19] on div "[GEOGRAPHIC_DATA]" at bounding box center [1025, 25] width 130 height 22
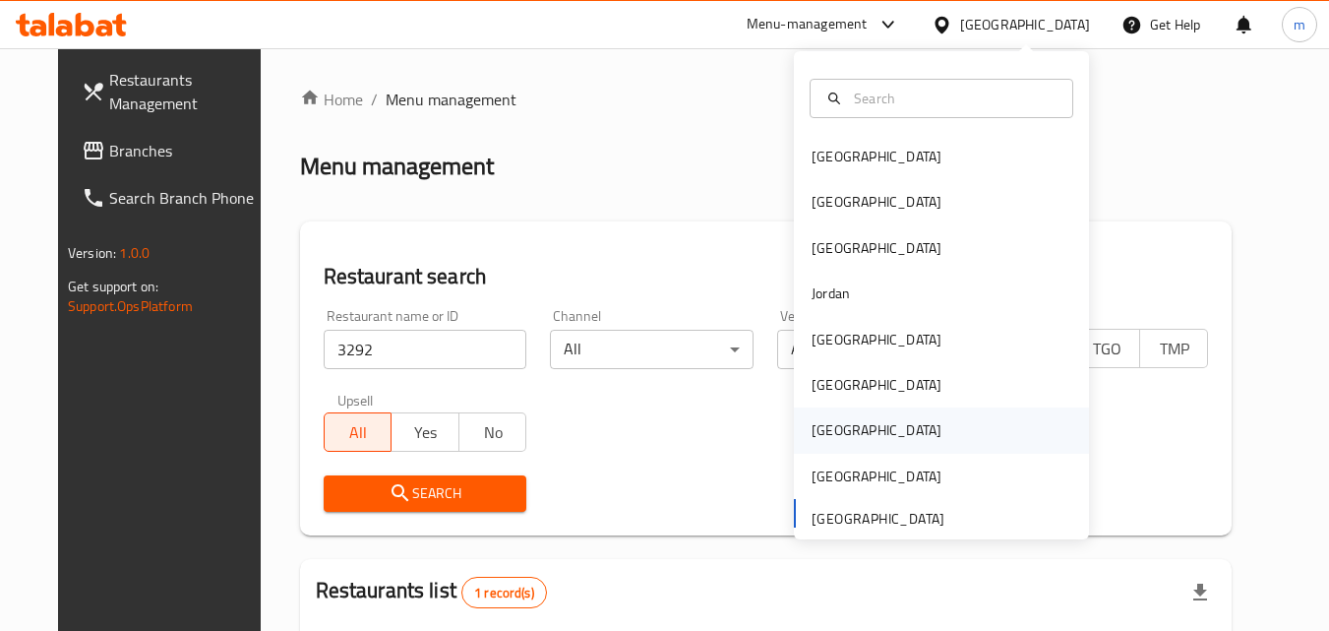
click at [812, 425] on div "[GEOGRAPHIC_DATA]" at bounding box center [877, 430] width 130 height 22
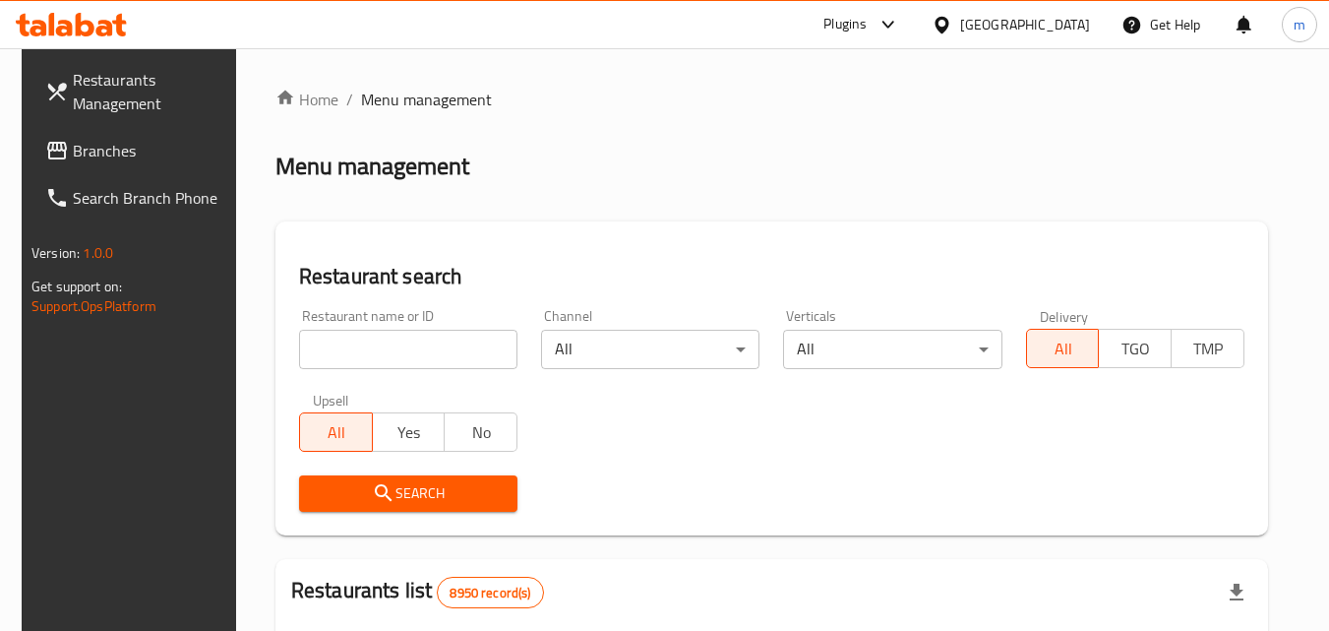
click at [73, 152] on span "Branches" at bounding box center [150, 151] width 155 height 24
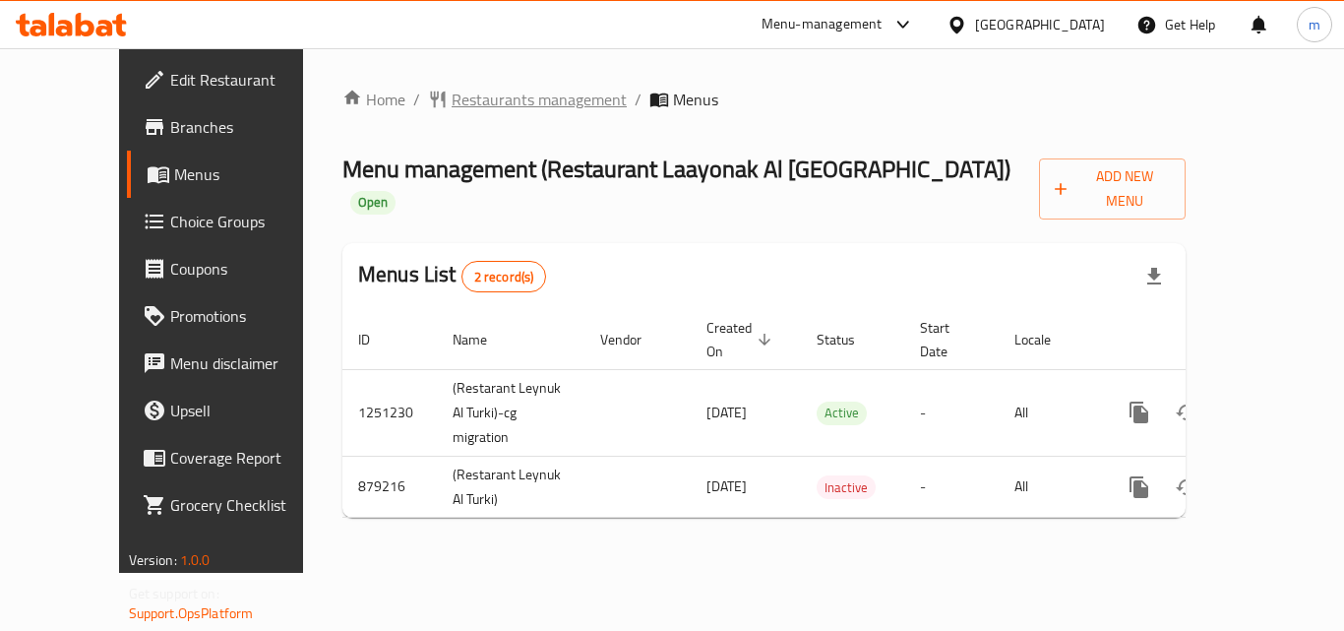
click at [452, 97] on span "Restaurants management" at bounding box center [539, 100] width 175 height 24
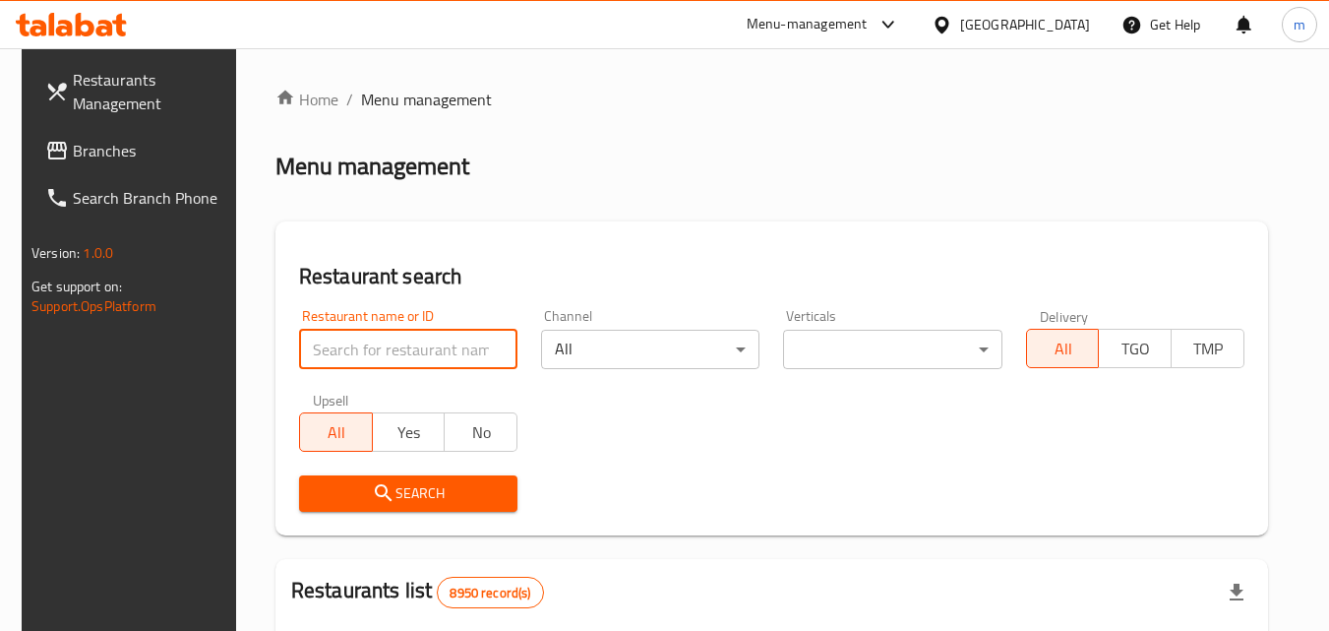
click at [437, 338] on input "search" at bounding box center [408, 349] width 218 height 39
paste input "657601"
type input "657601"
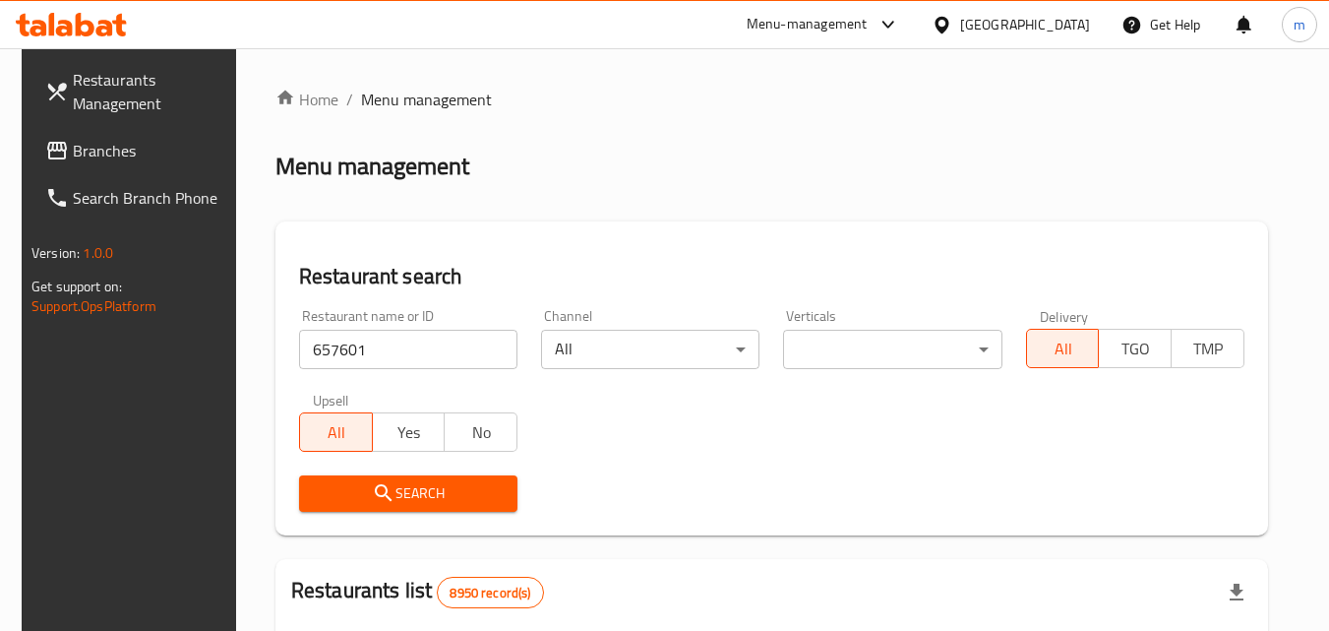
click at [381, 497] on icon "submit" at bounding box center [384, 493] width 24 height 24
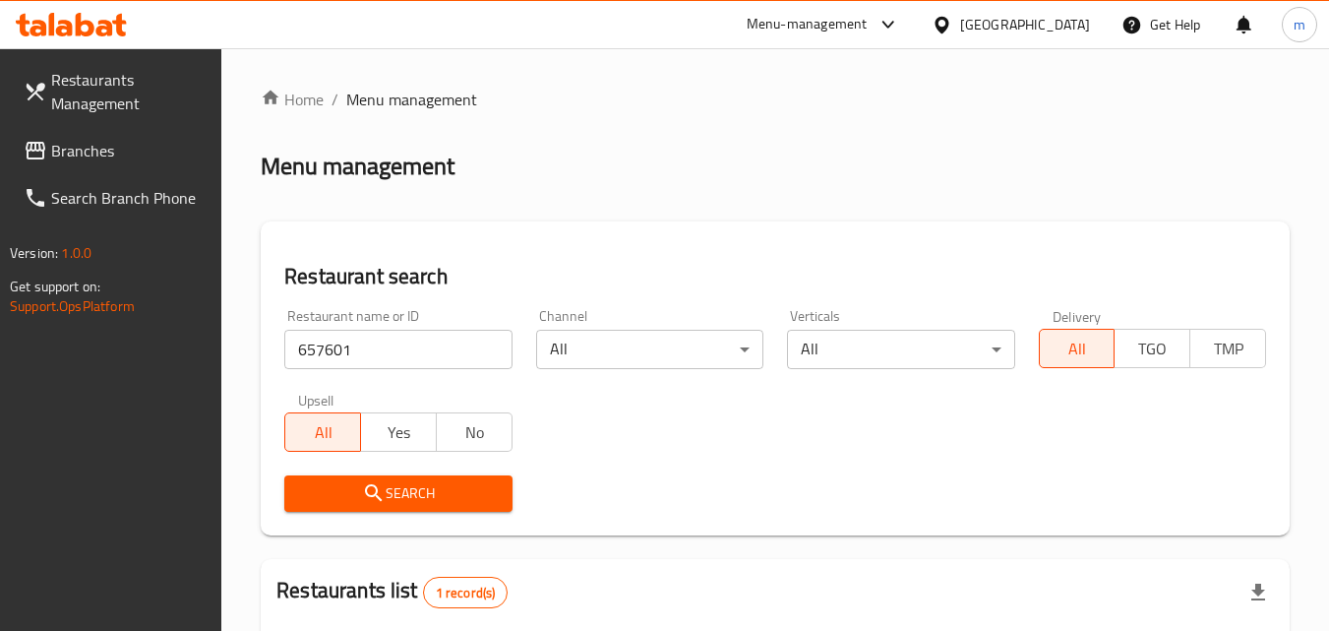
click at [1064, 25] on div "[GEOGRAPHIC_DATA]" at bounding box center [1025, 25] width 130 height 22
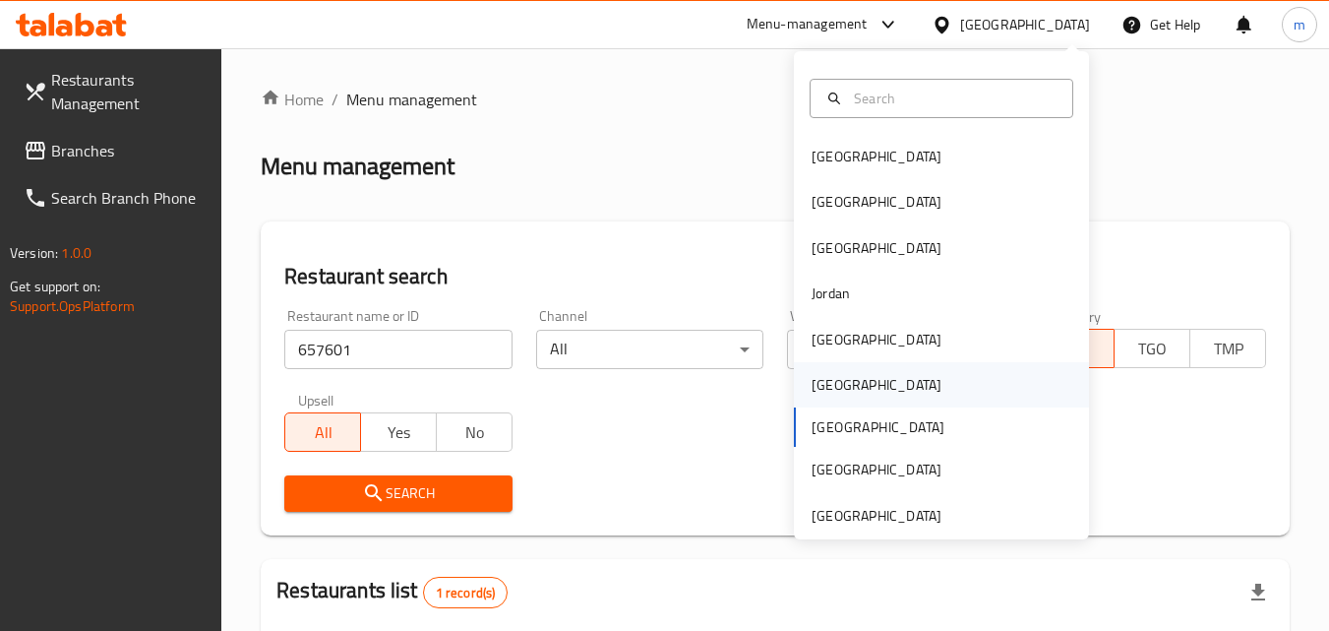
click at [863, 383] on div "[GEOGRAPHIC_DATA]" at bounding box center [941, 384] width 295 height 45
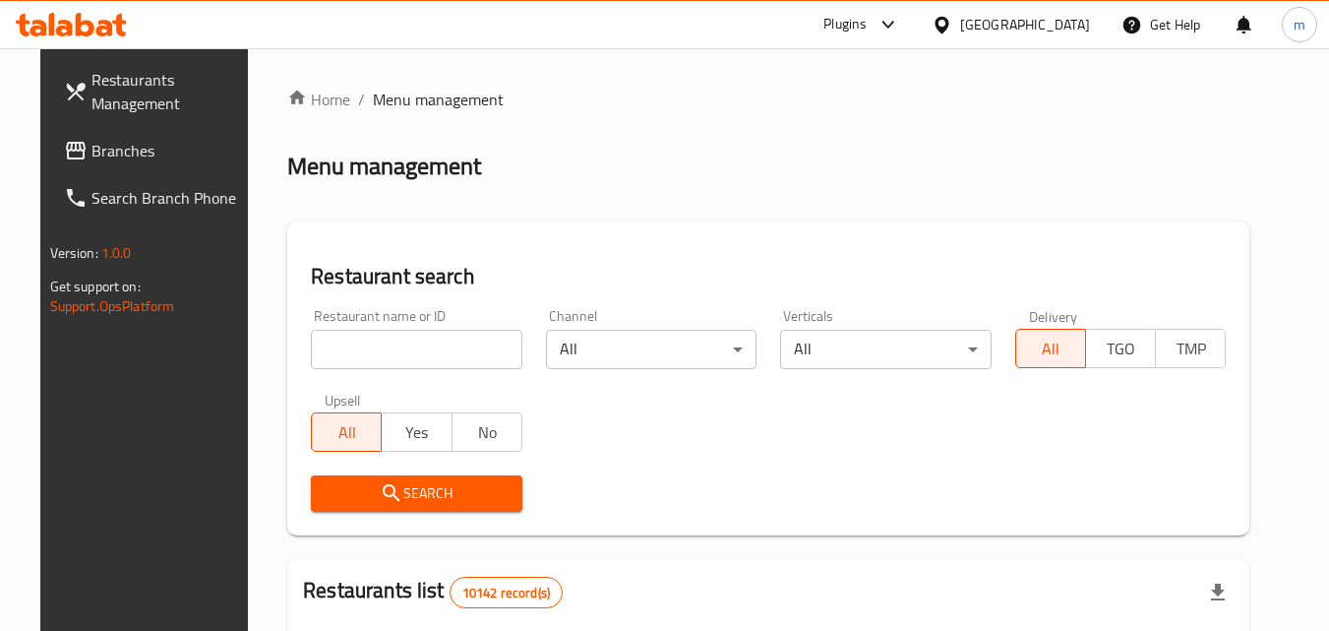
click at [129, 150] on span "Branches" at bounding box center [168, 151] width 155 height 24
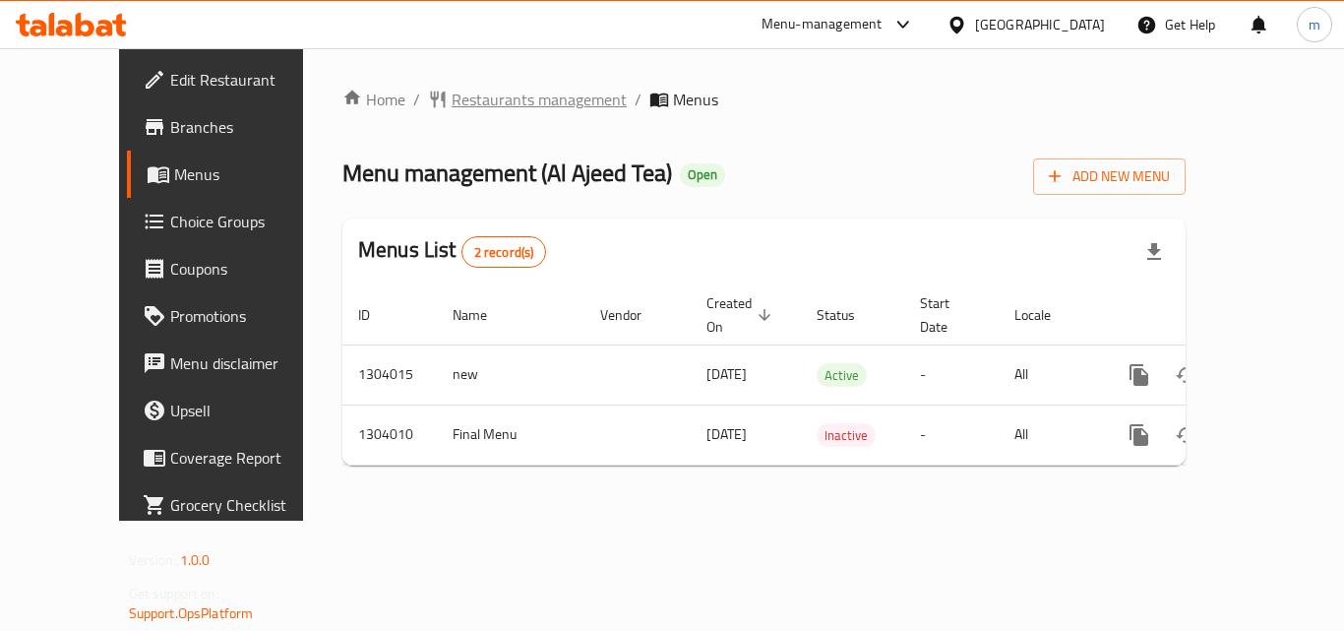
click at [452, 97] on span "Restaurants management" at bounding box center [539, 100] width 175 height 24
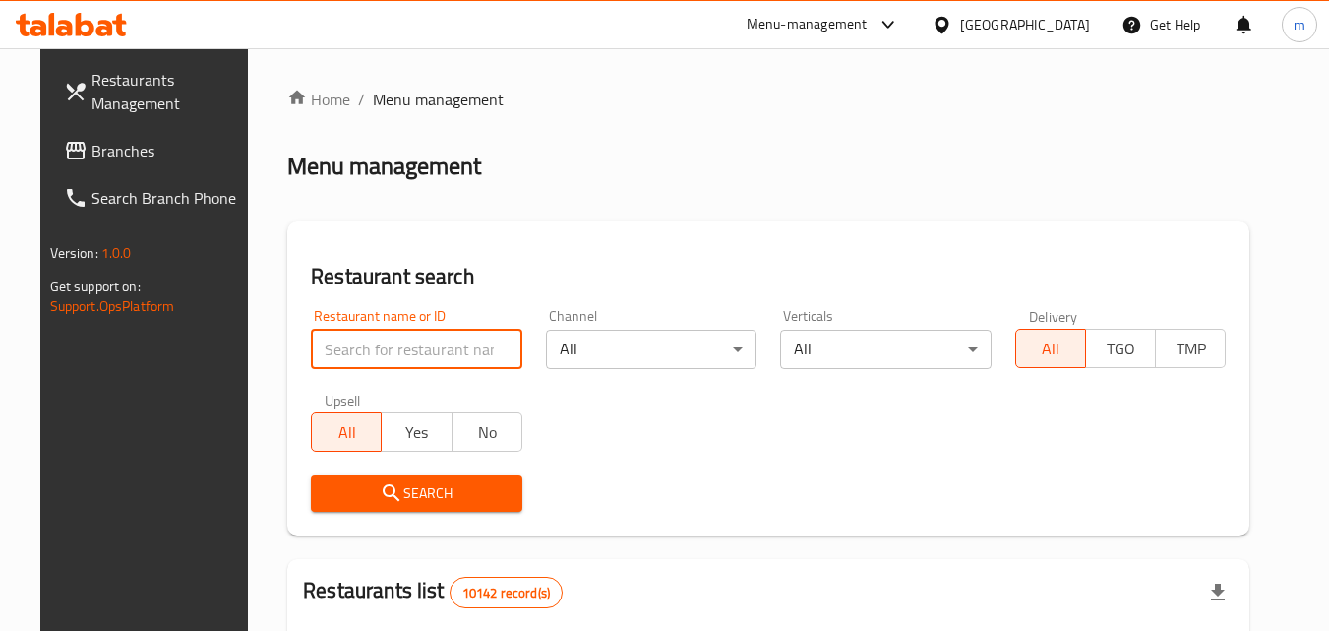
click at [375, 343] on input "search" at bounding box center [417, 349] width 212 height 39
paste input "703058"
type input "703058"
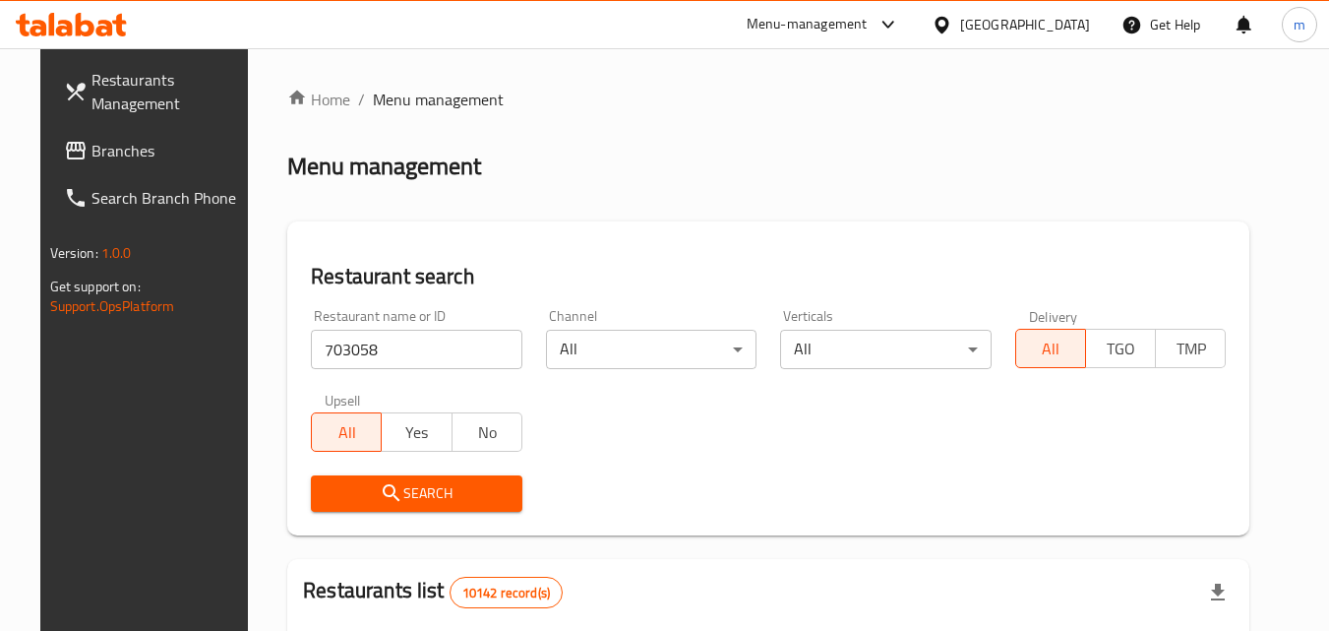
click at [353, 488] on span "Search" at bounding box center [417, 493] width 180 height 25
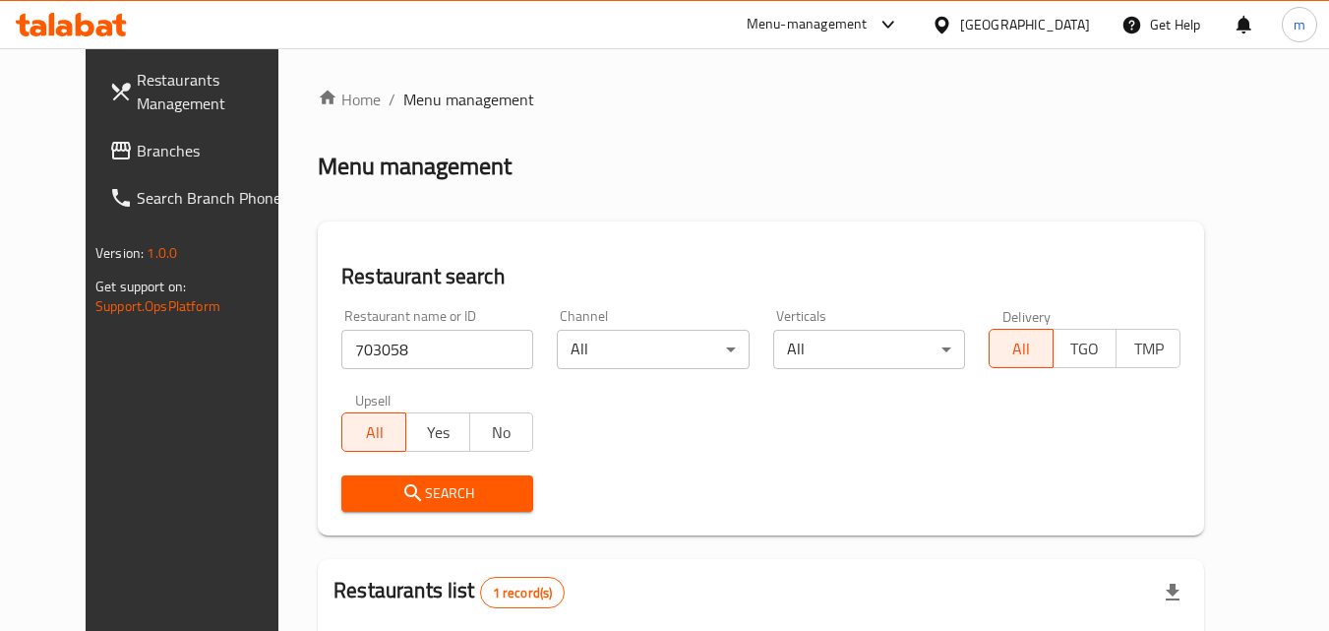
click at [1058, 19] on div "[GEOGRAPHIC_DATA]" at bounding box center [1025, 25] width 130 height 22
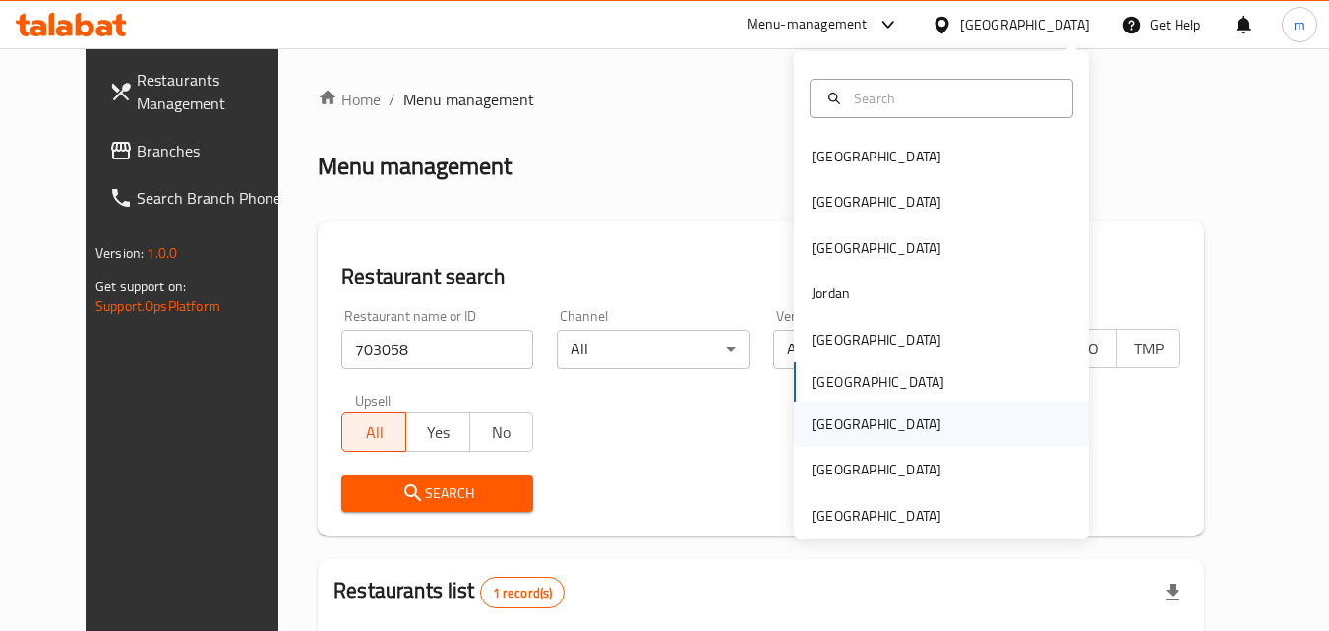
click at [862, 433] on div "[GEOGRAPHIC_DATA]" at bounding box center [941, 423] width 295 height 45
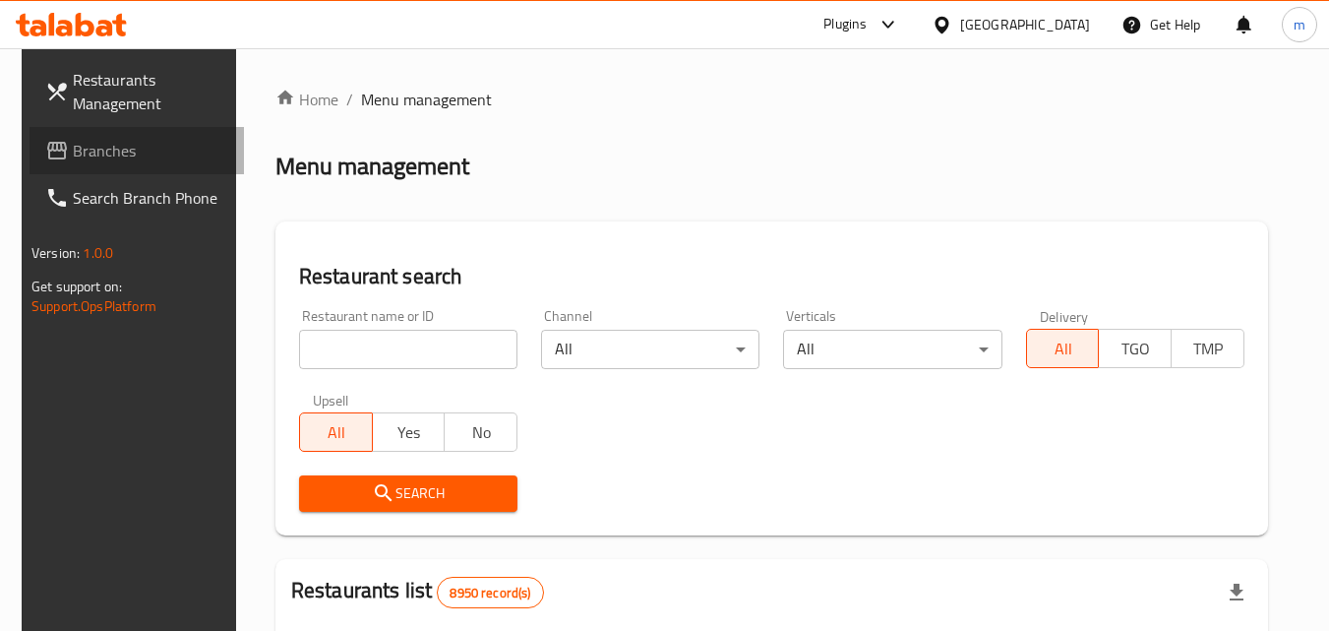
click at [92, 152] on span "Branches" at bounding box center [150, 151] width 155 height 24
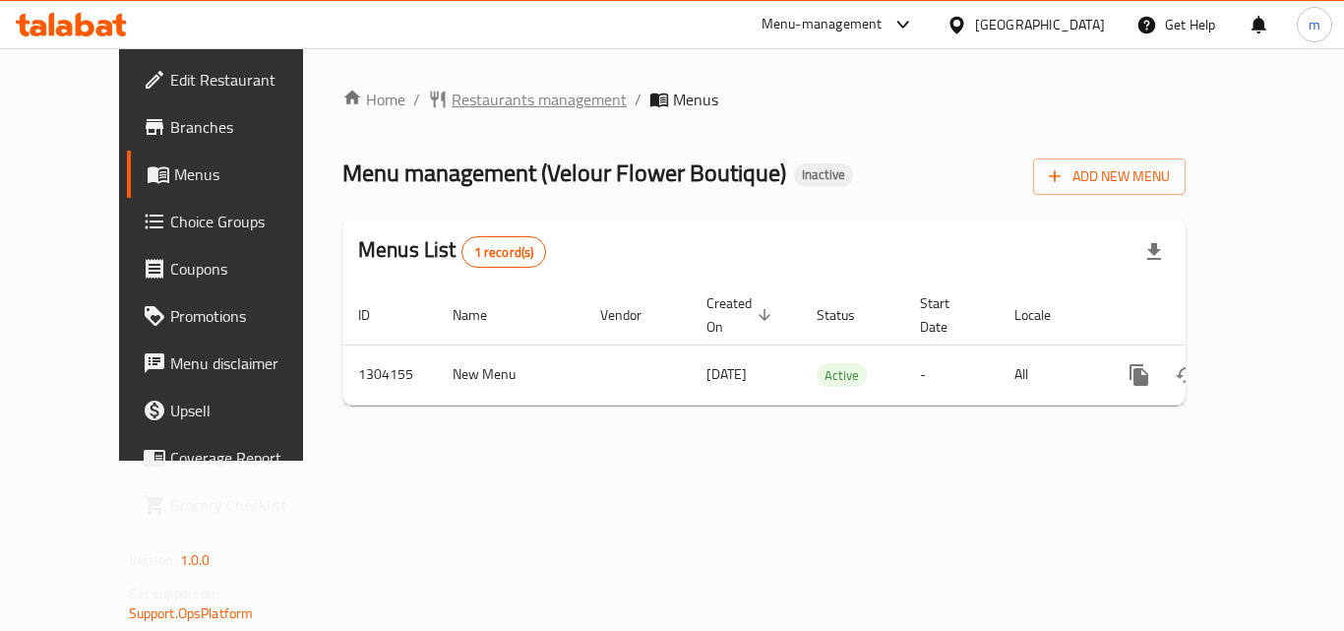
click at [452, 92] on span "Restaurants management" at bounding box center [539, 100] width 175 height 24
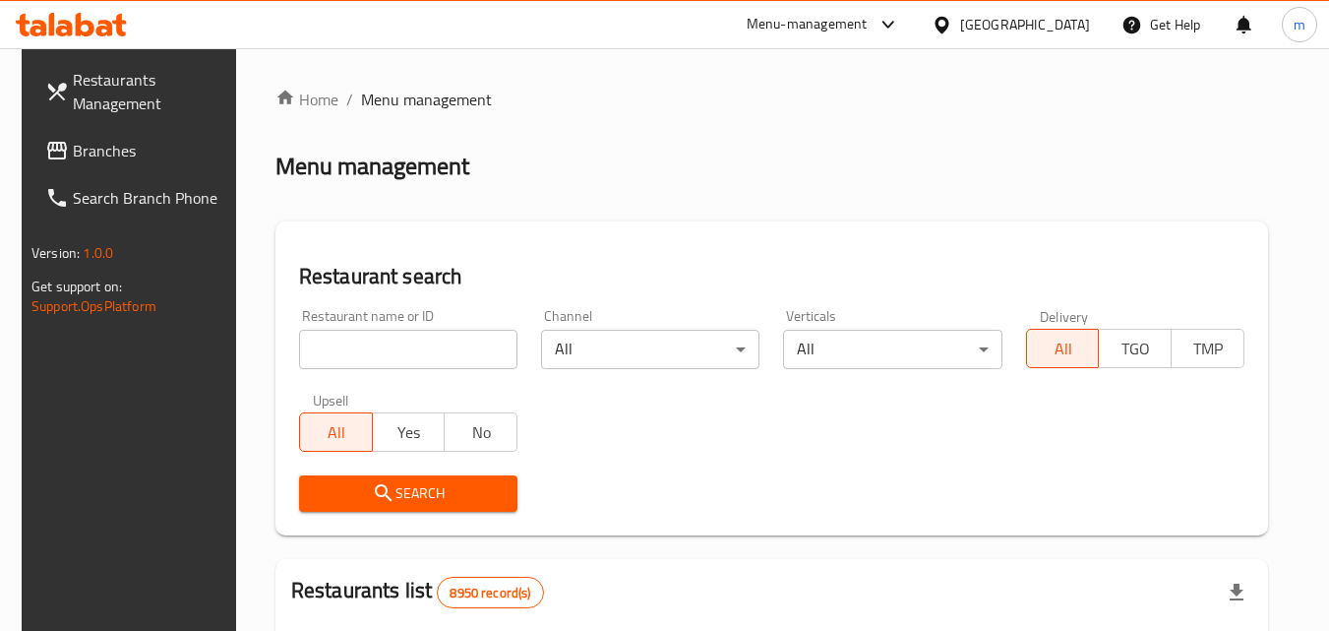
click at [388, 346] on input "search" at bounding box center [408, 349] width 218 height 39
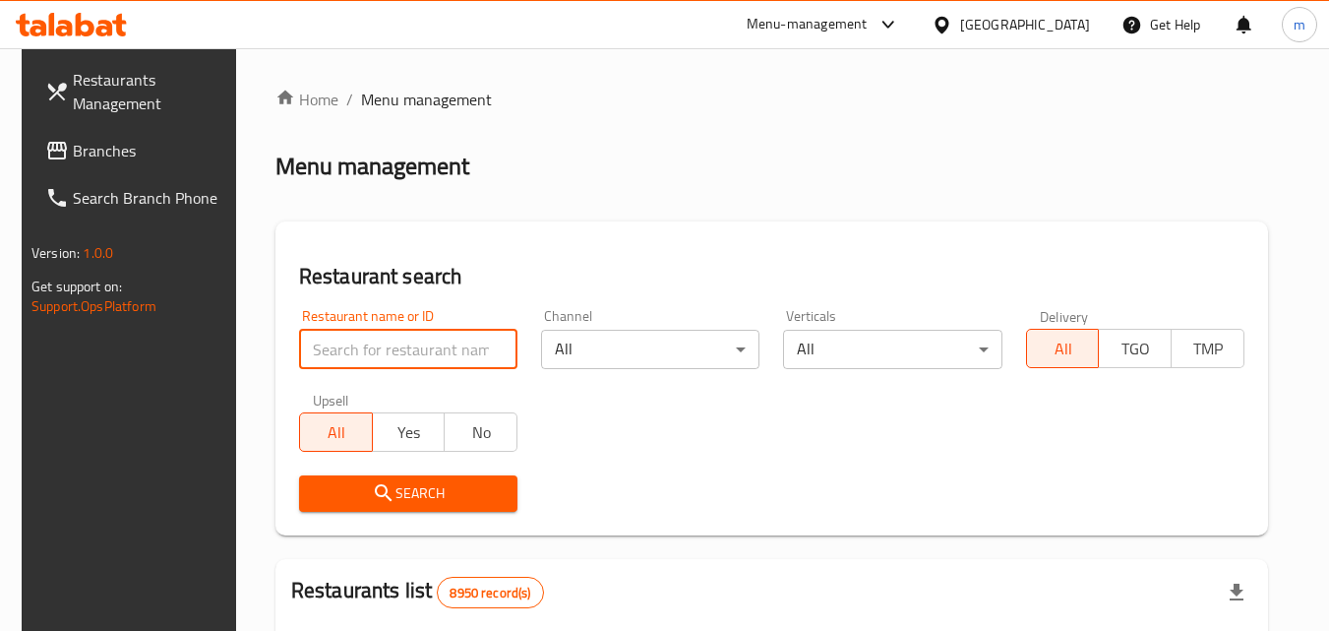
paste input "703085"
type input "703085"
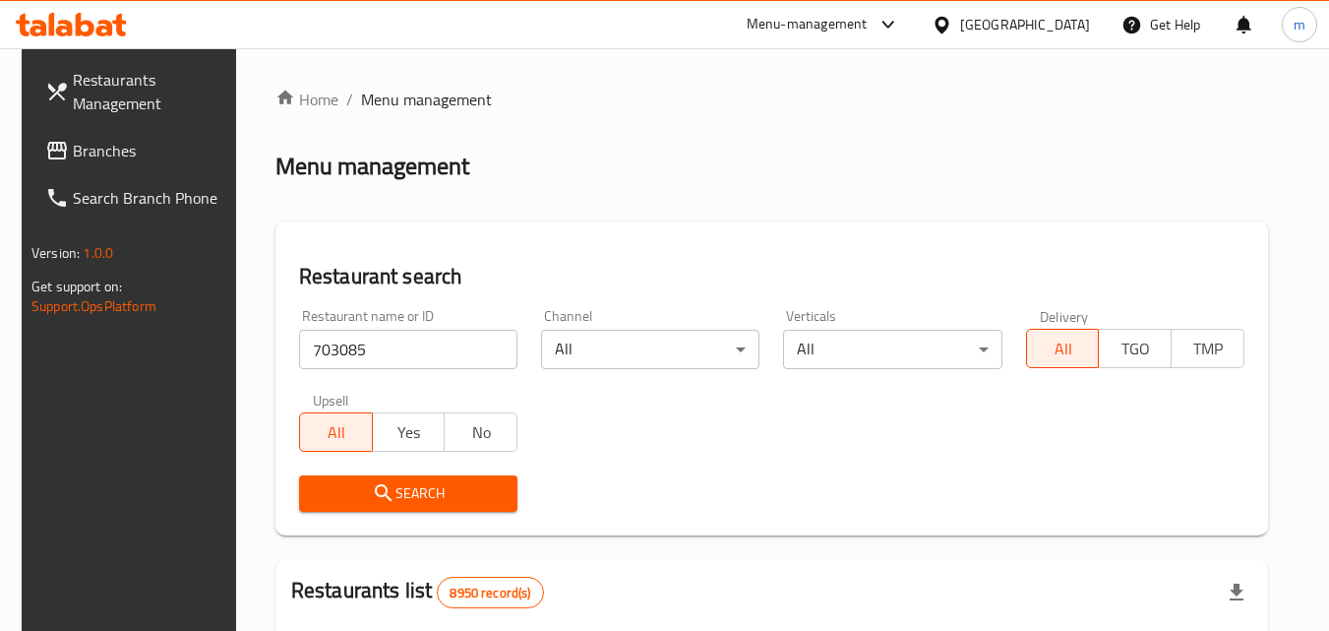
click at [377, 493] on icon "submit" at bounding box center [383, 492] width 17 height 17
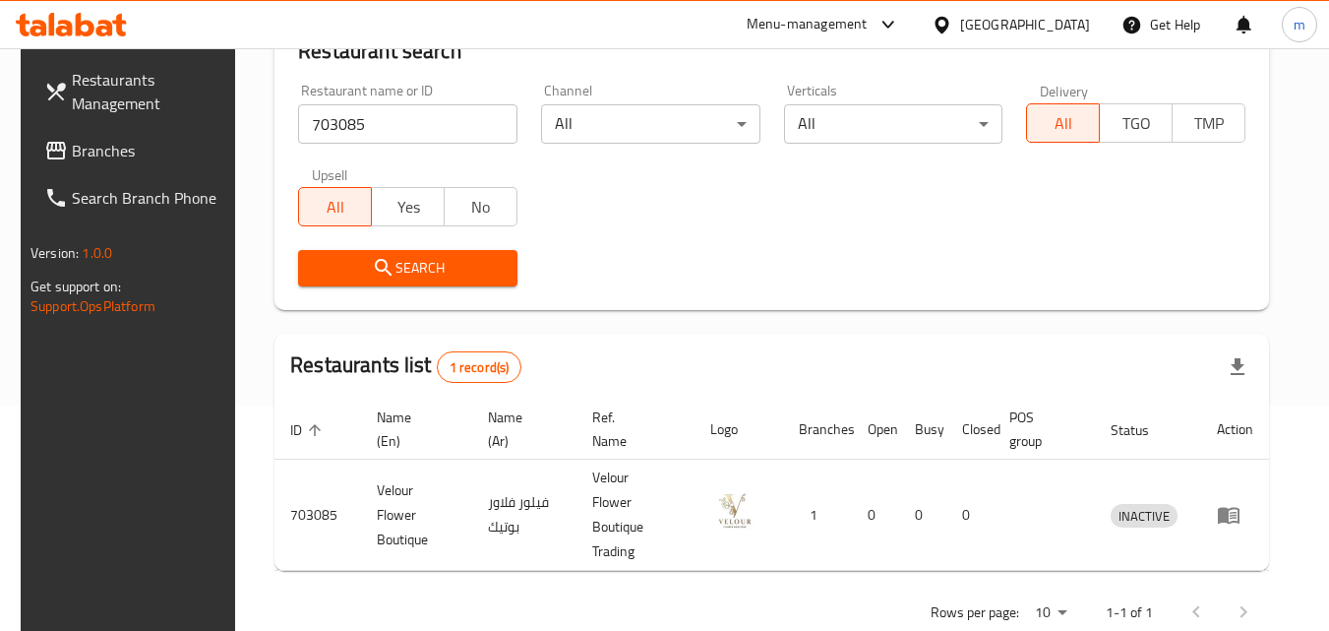
scroll to position [247, 0]
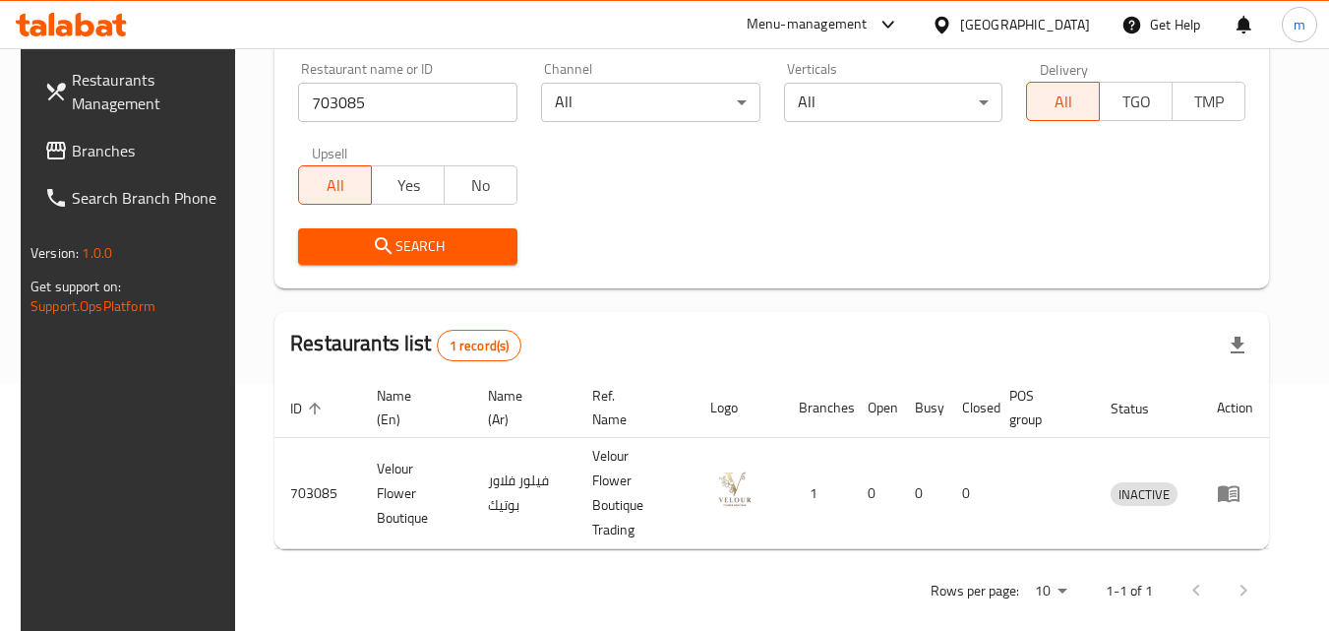
click at [952, 23] on icon at bounding box center [942, 25] width 21 height 21
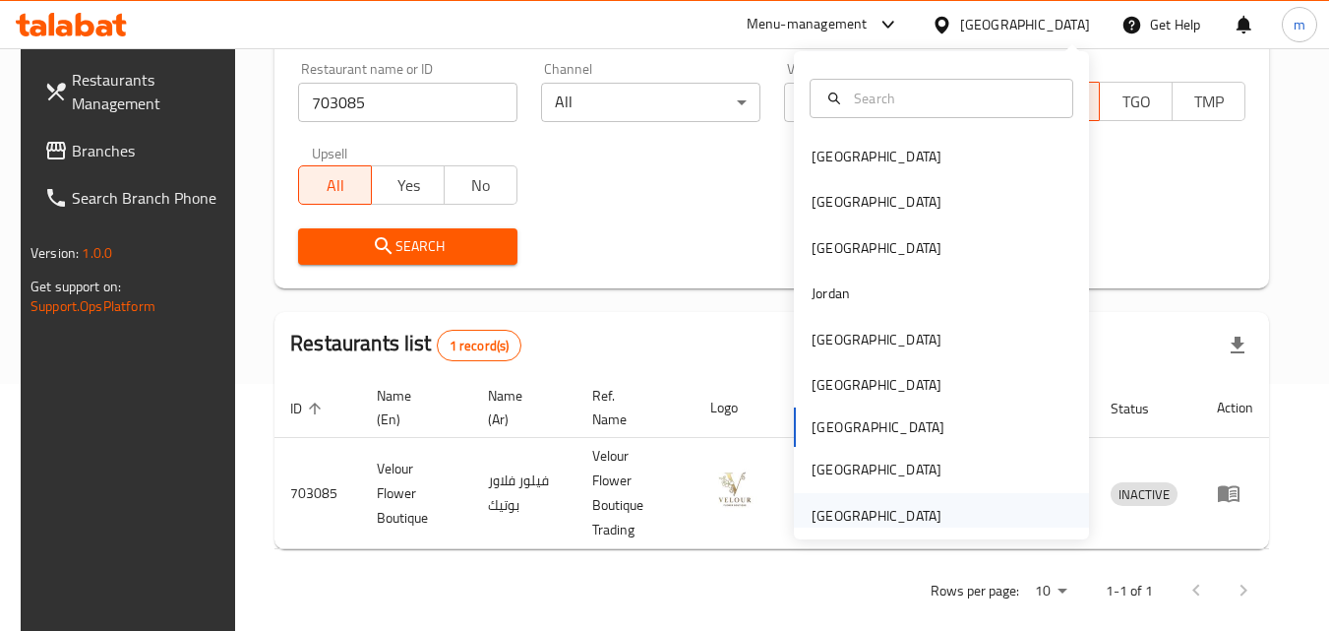
click at [879, 516] on div "[GEOGRAPHIC_DATA]" at bounding box center [877, 516] width 130 height 22
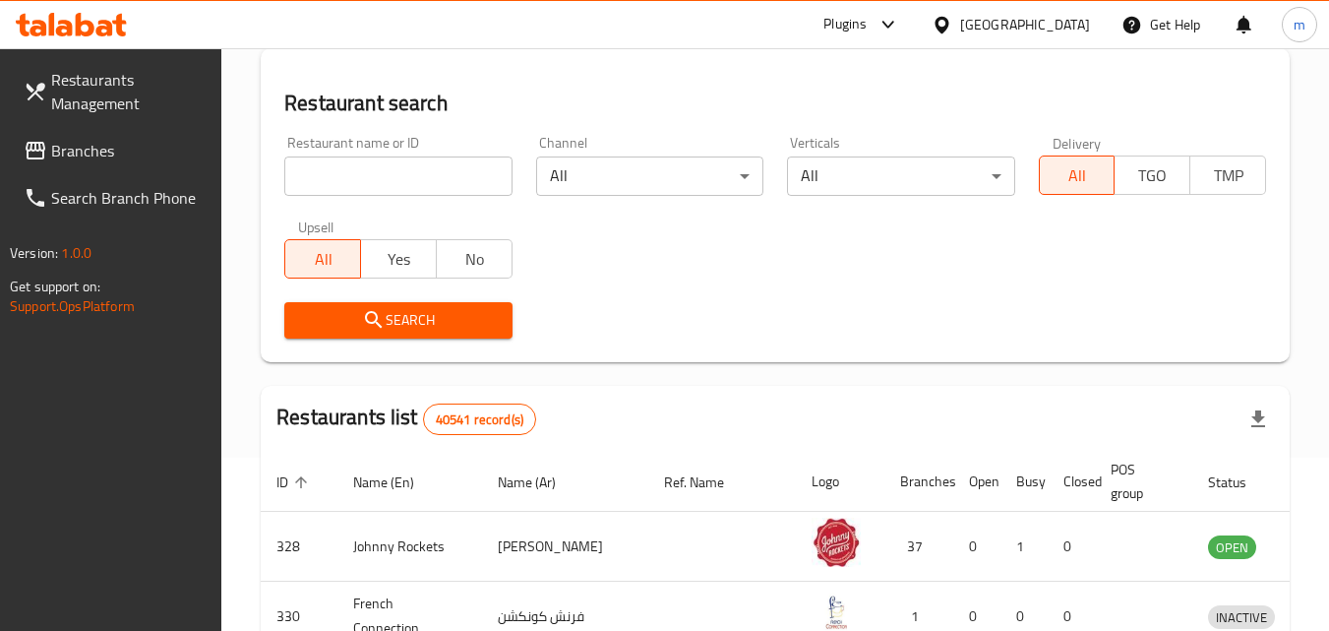
scroll to position [247, 0]
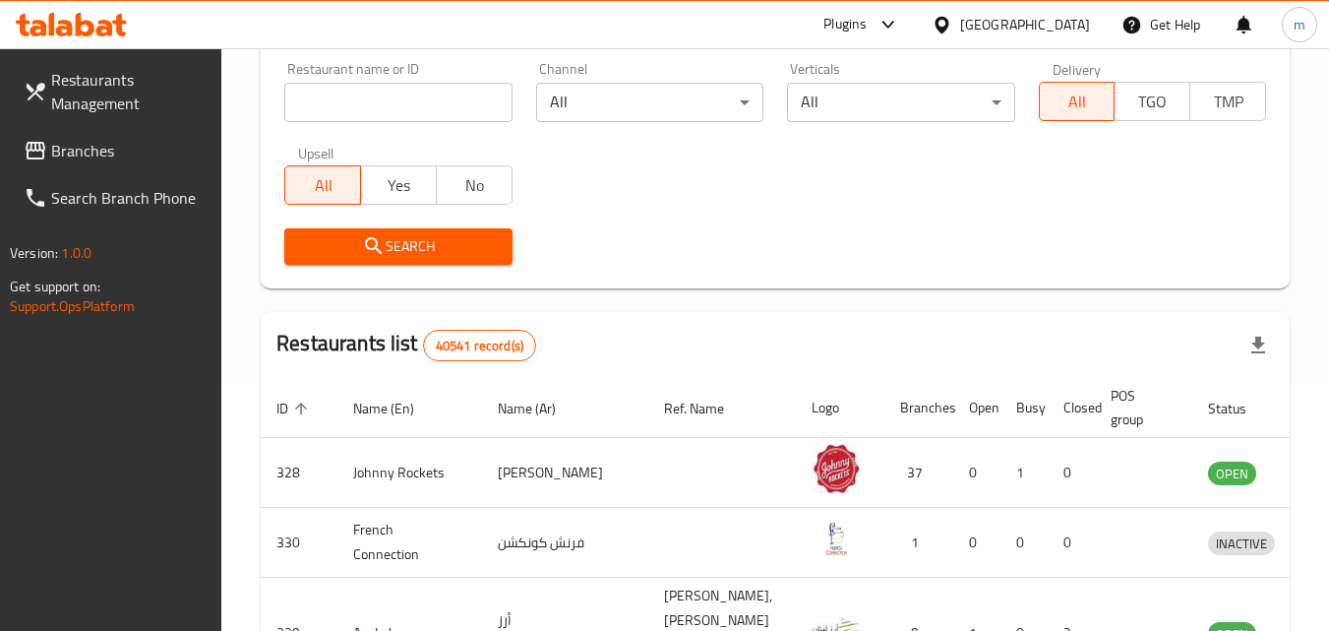
click at [78, 149] on span "Branches" at bounding box center [128, 151] width 155 height 24
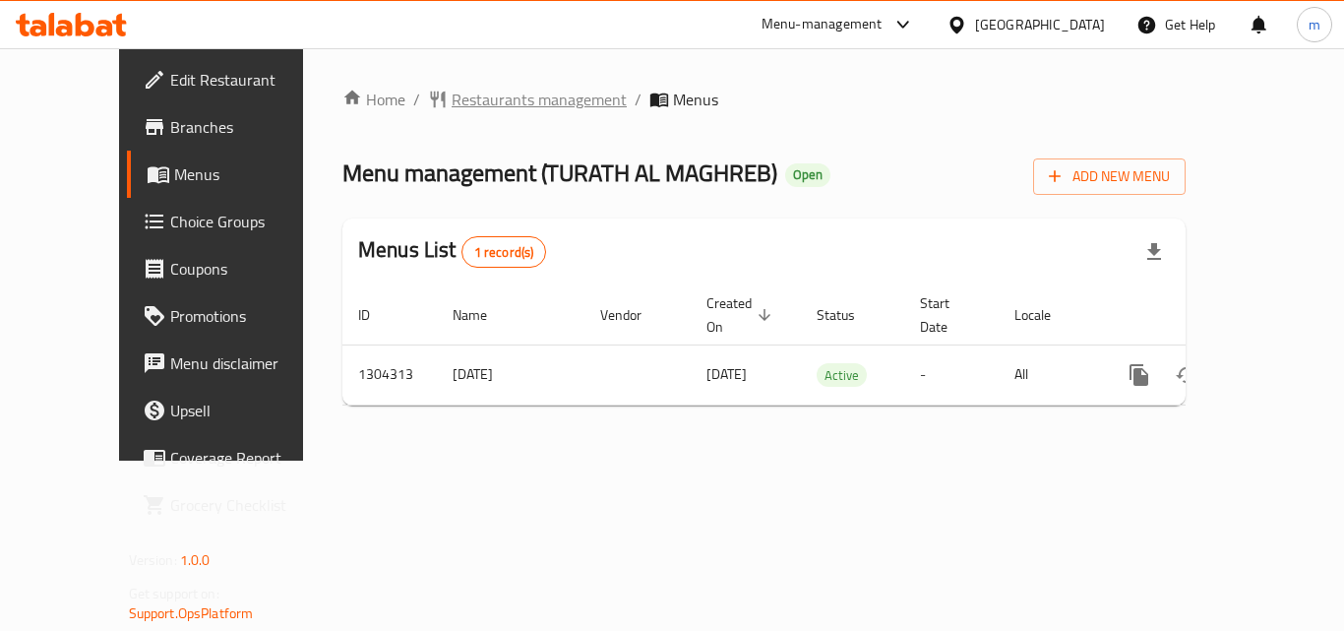
click at [462, 102] on span "Restaurants management" at bounding box center [539, 100] width 175 height 24
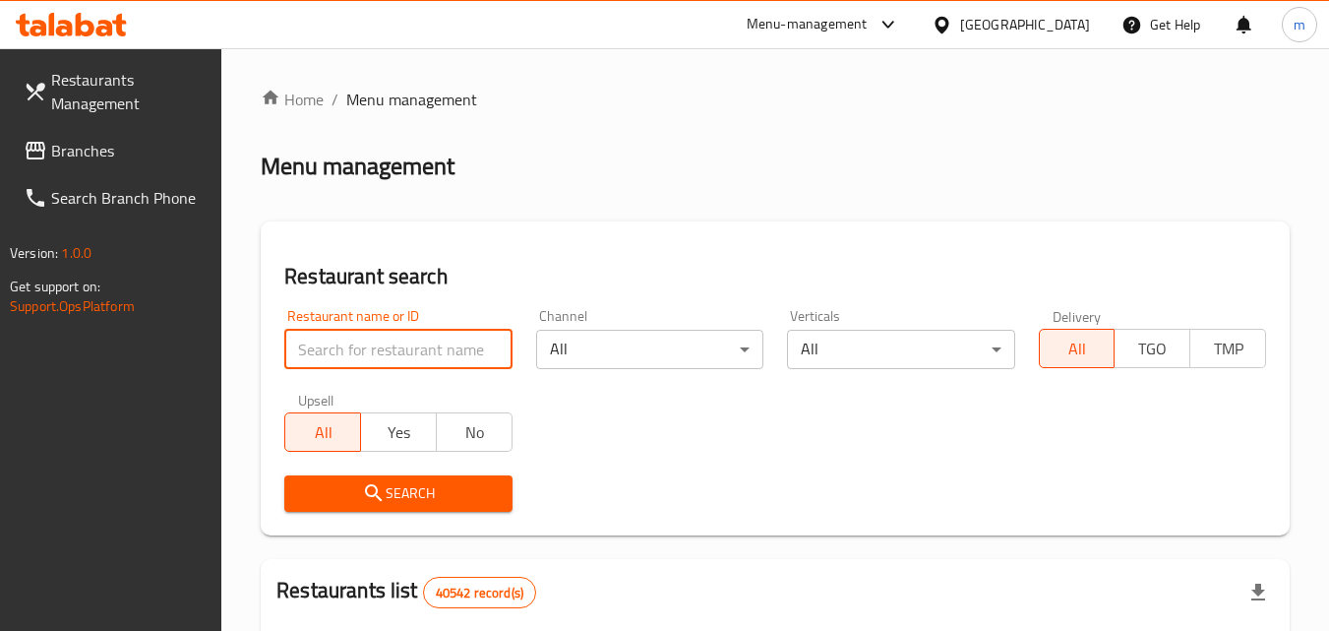
click at [406, 335] on input "search" at bounding box center [397, 349] width 227 height 39
paste input "703162"
type input "703162"
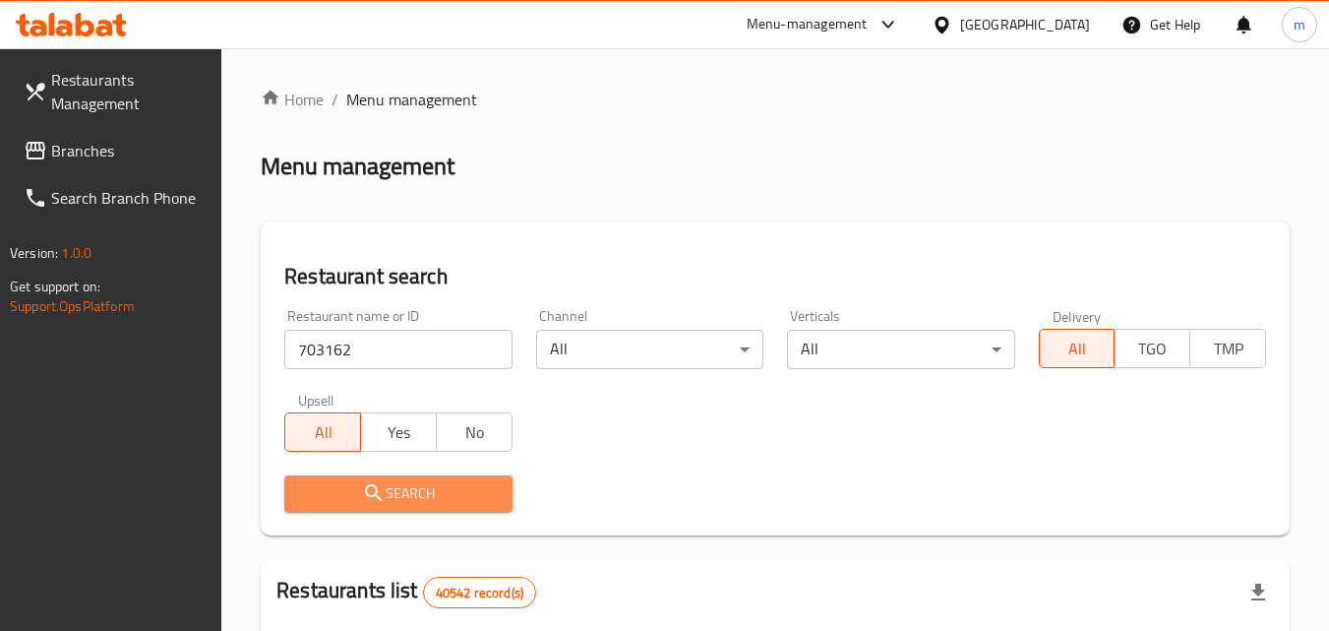
click at [368, 495] on icon "submit" at bounding box center [373, 492] width 17 height 17
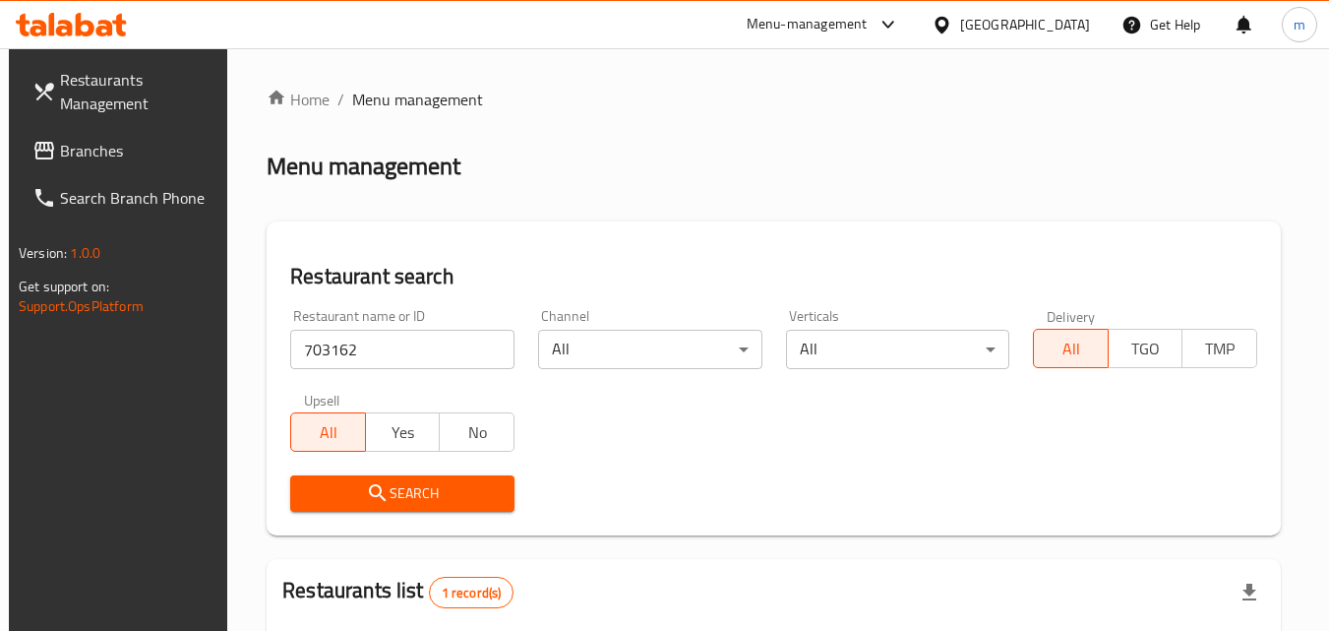
click at [1060, 24] on div "[GEOGRAPHIC_DATA]" at bounding box center [1025, 25] width 130 height 22
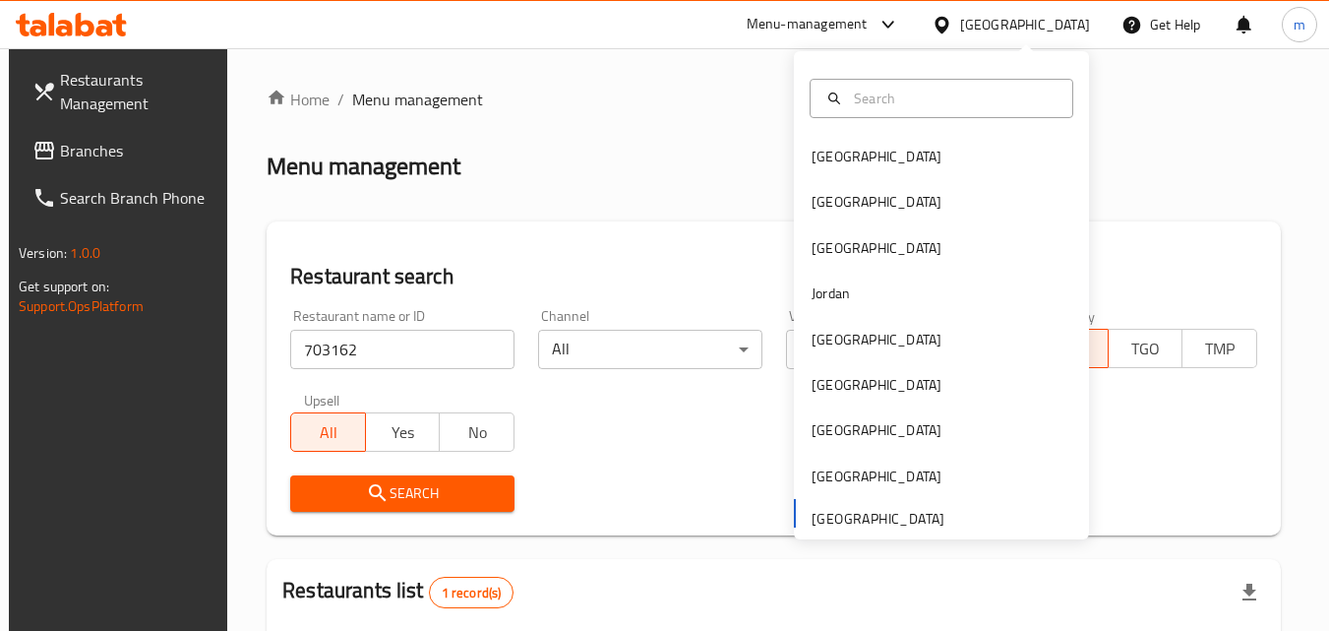
click at [911, 519] on div "Bahrain Egypt Iraq Jordan Kuwait Oman Qatar Saudi Arabia United Arab Emirates" at bounding box center [941, 336] width 295 height 404
click at [99, 149] on span "Branches" at bounding box center [137, 151] width 155 height 24
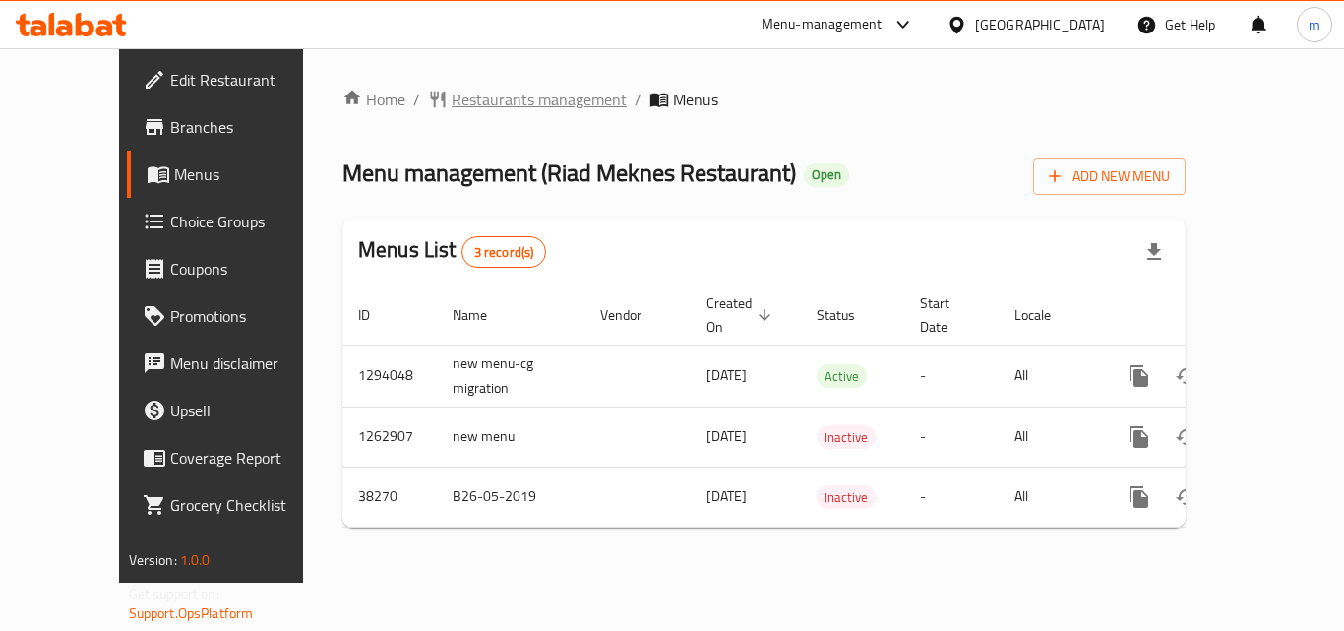
click at [452, 97] on span "Restaurants management" at bounding box center [539, 100] width 175 height 24
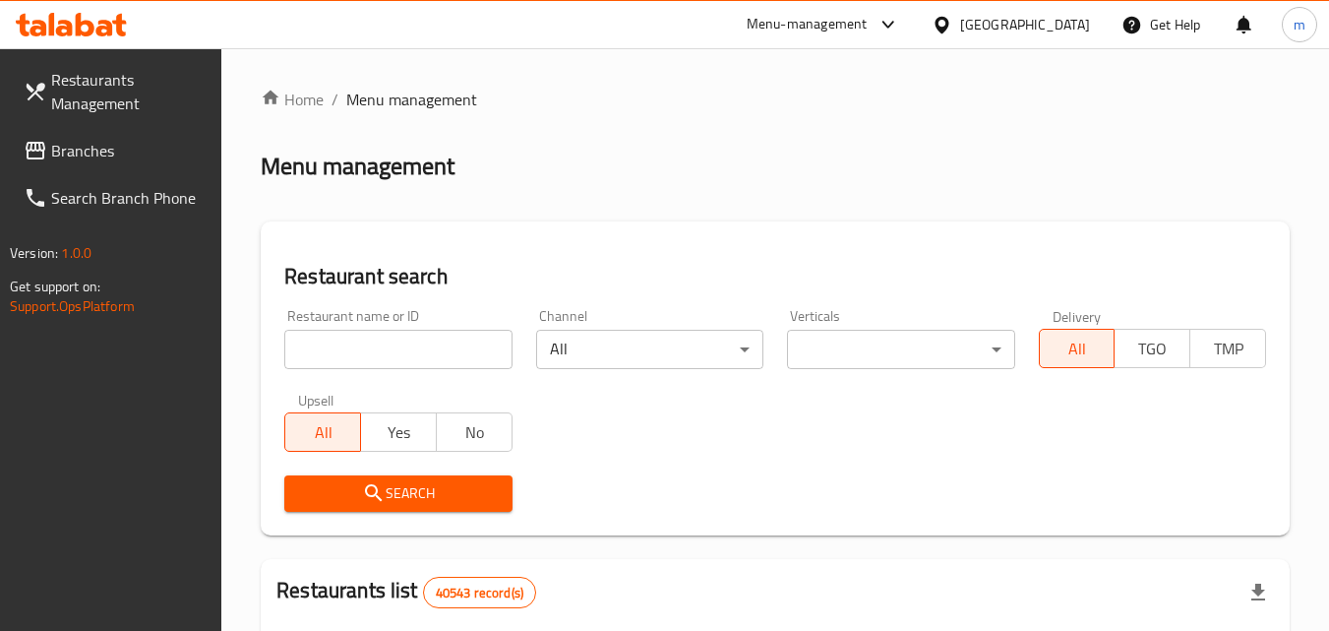
click at [344, 345] on input "search" at bounding box center [397, 349] width 227 height 39
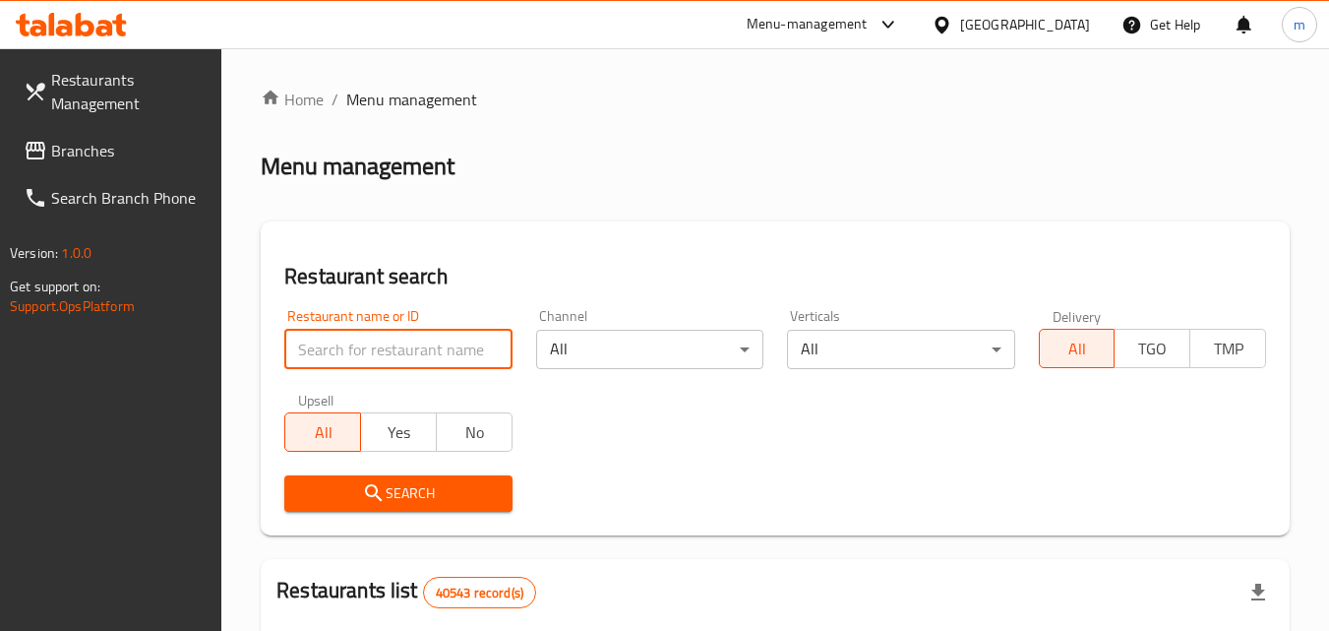
paste input "3292"
type input "3292"
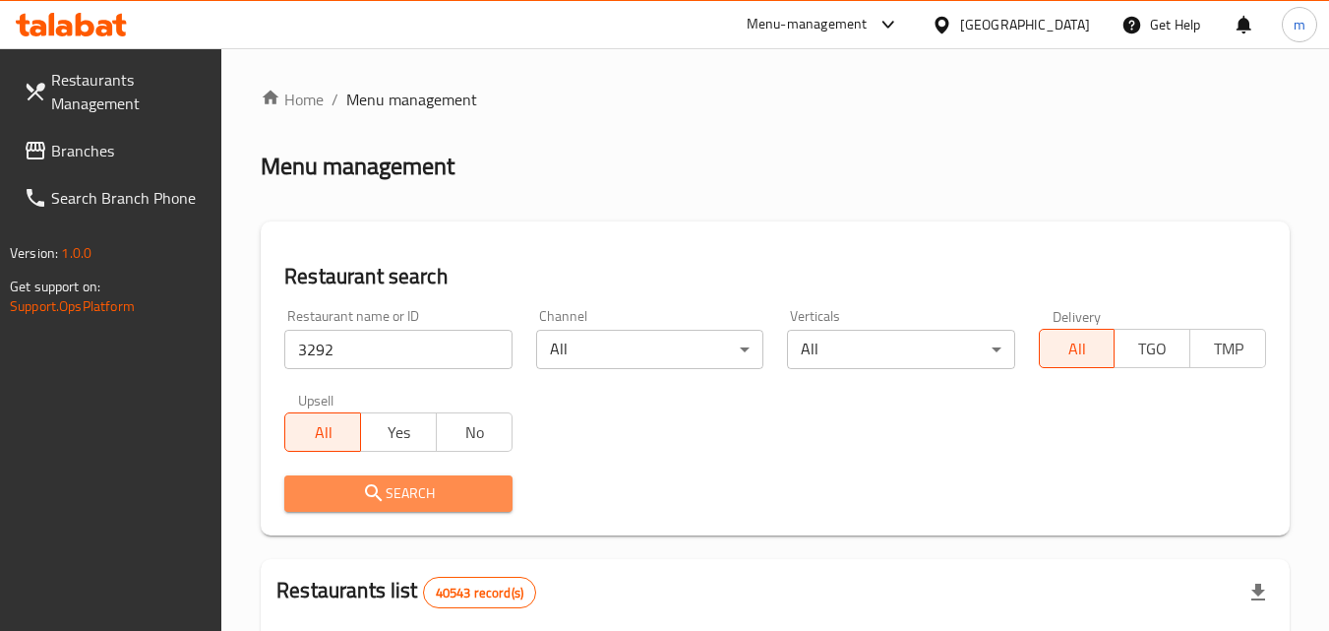
click at [394, 497] on span "Search" at bounding box center [398, 493] width 196 height 25
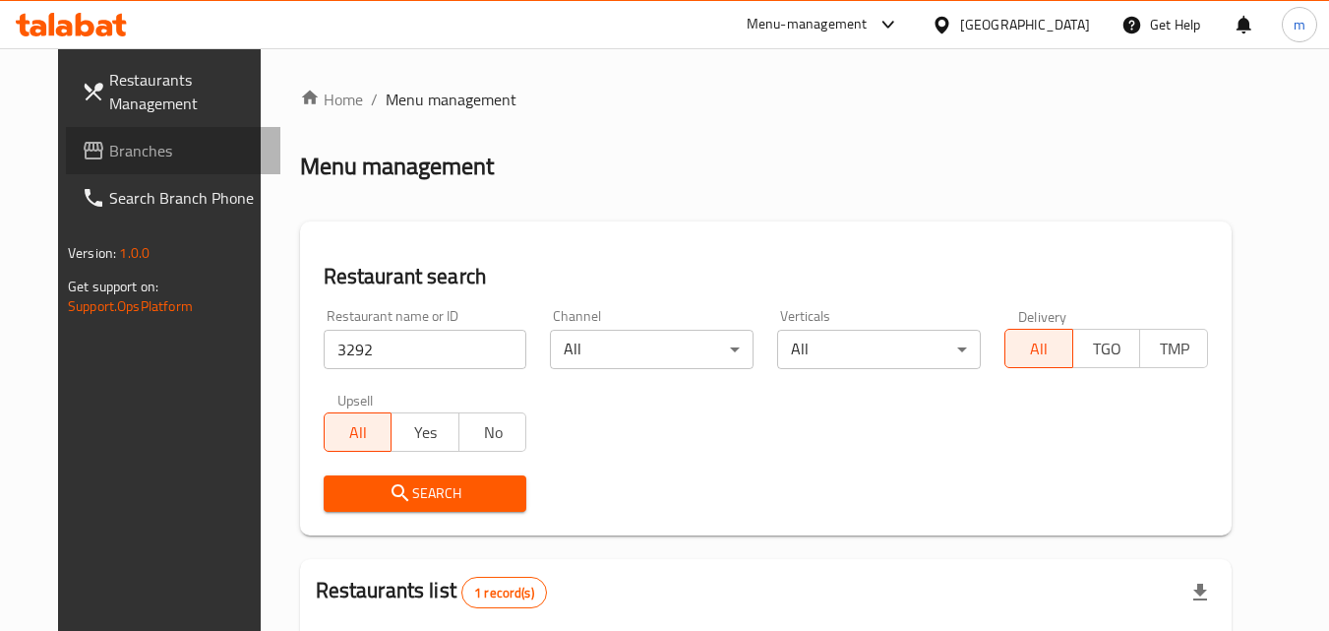
click at [109, 150] on span "Branches" at bounding box center [186, 151] width 155 height 24
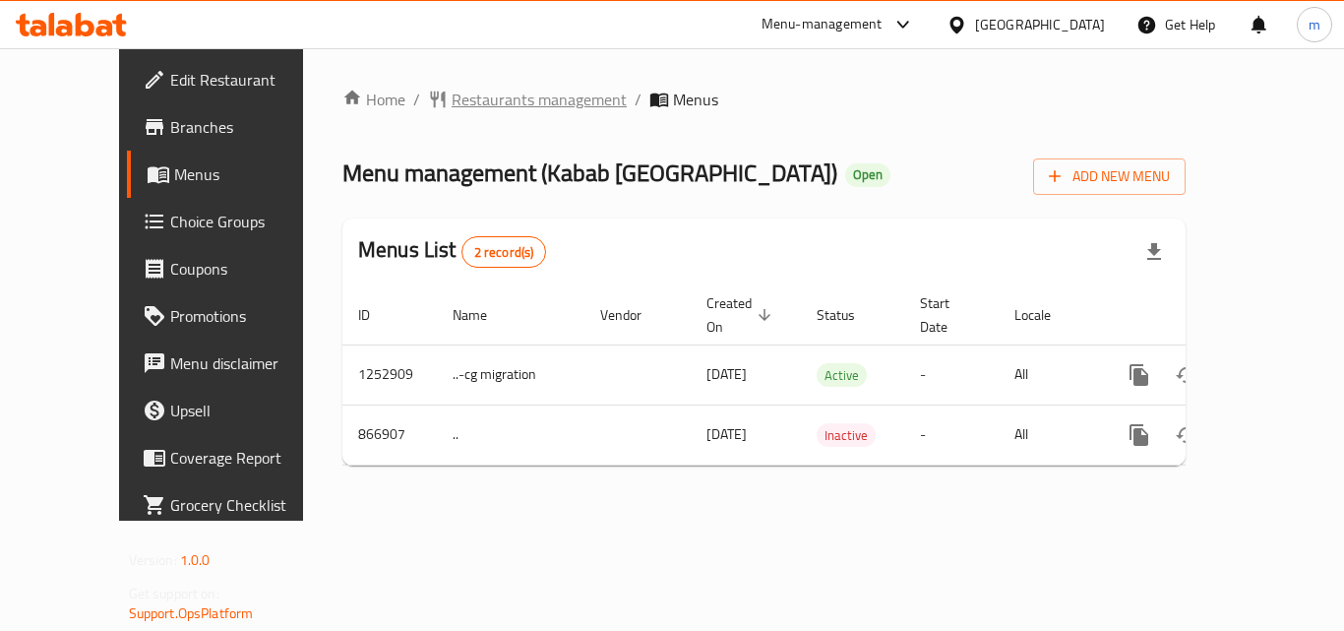
click at [452, 100] on span "Restaurants management" at bounding box center [539, 100] width 175 height 24
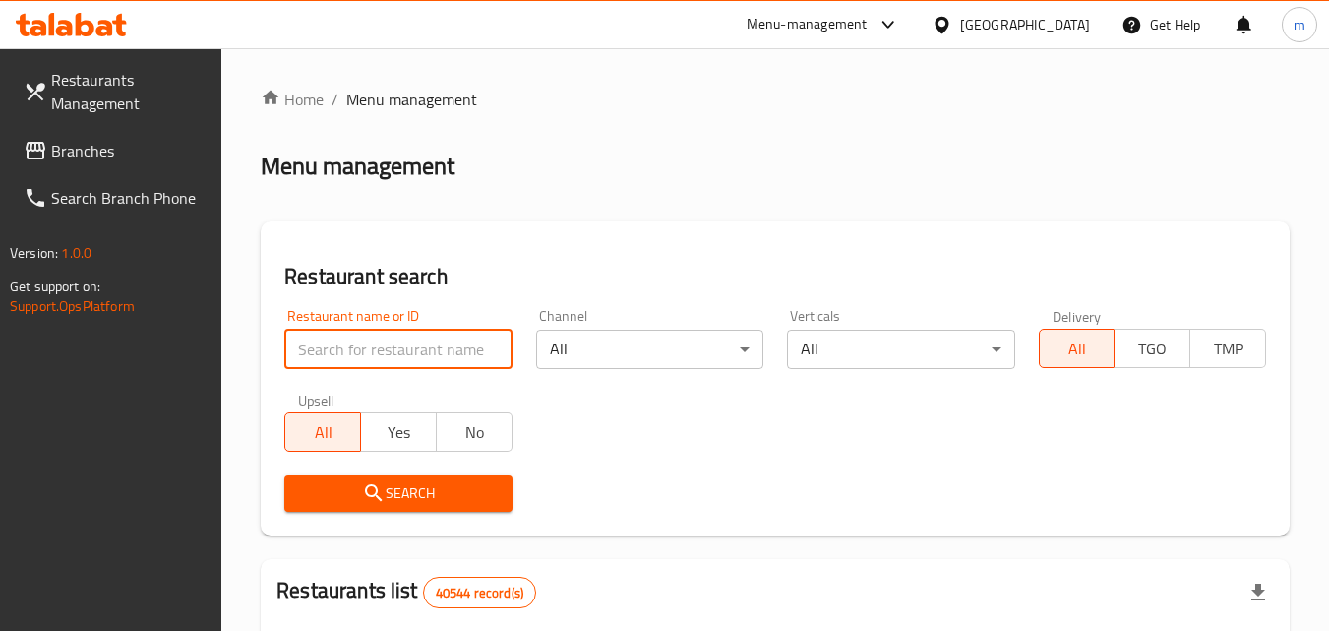
click at [416, 347] on input "search" at bounding box center [397, 349] width 227 height 39
paste input "657087"
type input "657087"
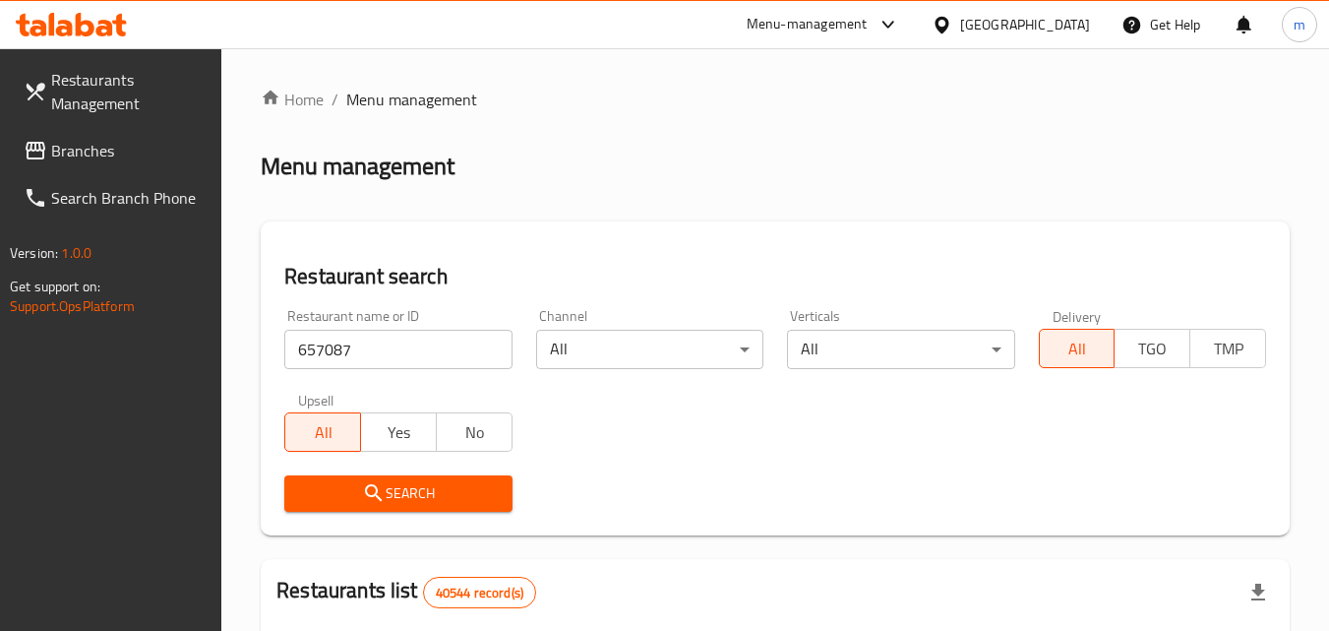
click at [360, 484] on span "Search" at bounding box center [398, 493] width 196 height 25
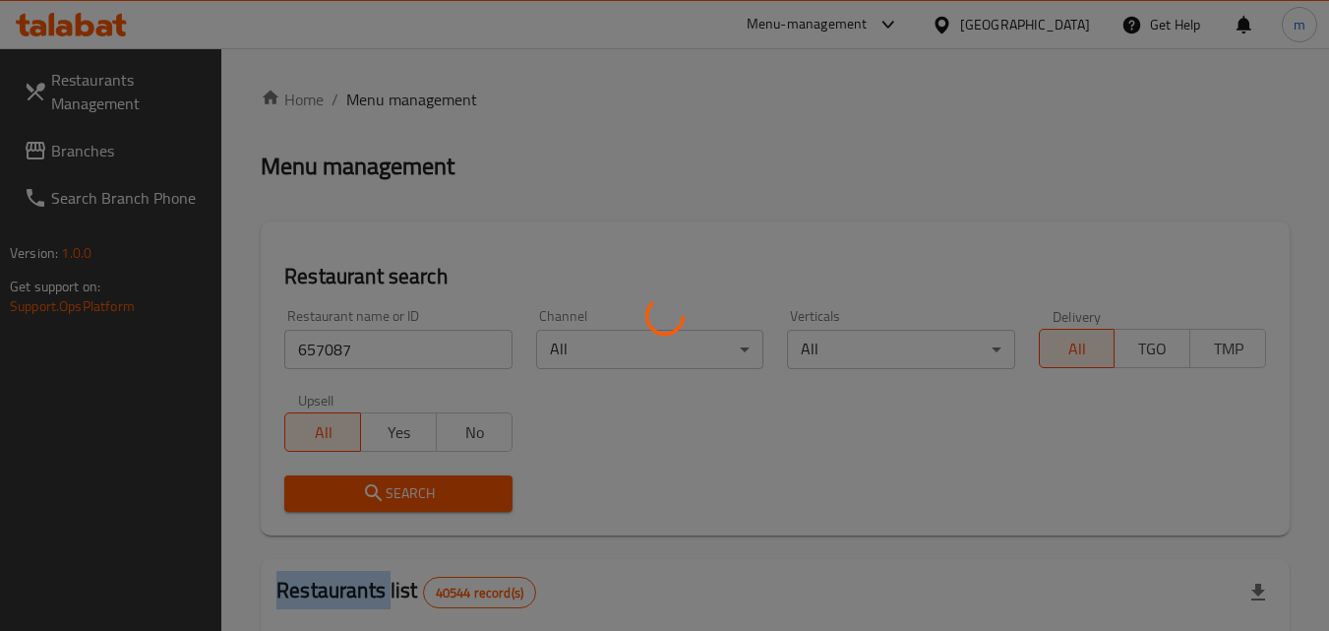
click at [360, 484] on div at bounding box center [664, 315] width 1329 height 631
